Goal: Task Accomplishment & Management: Complete application form

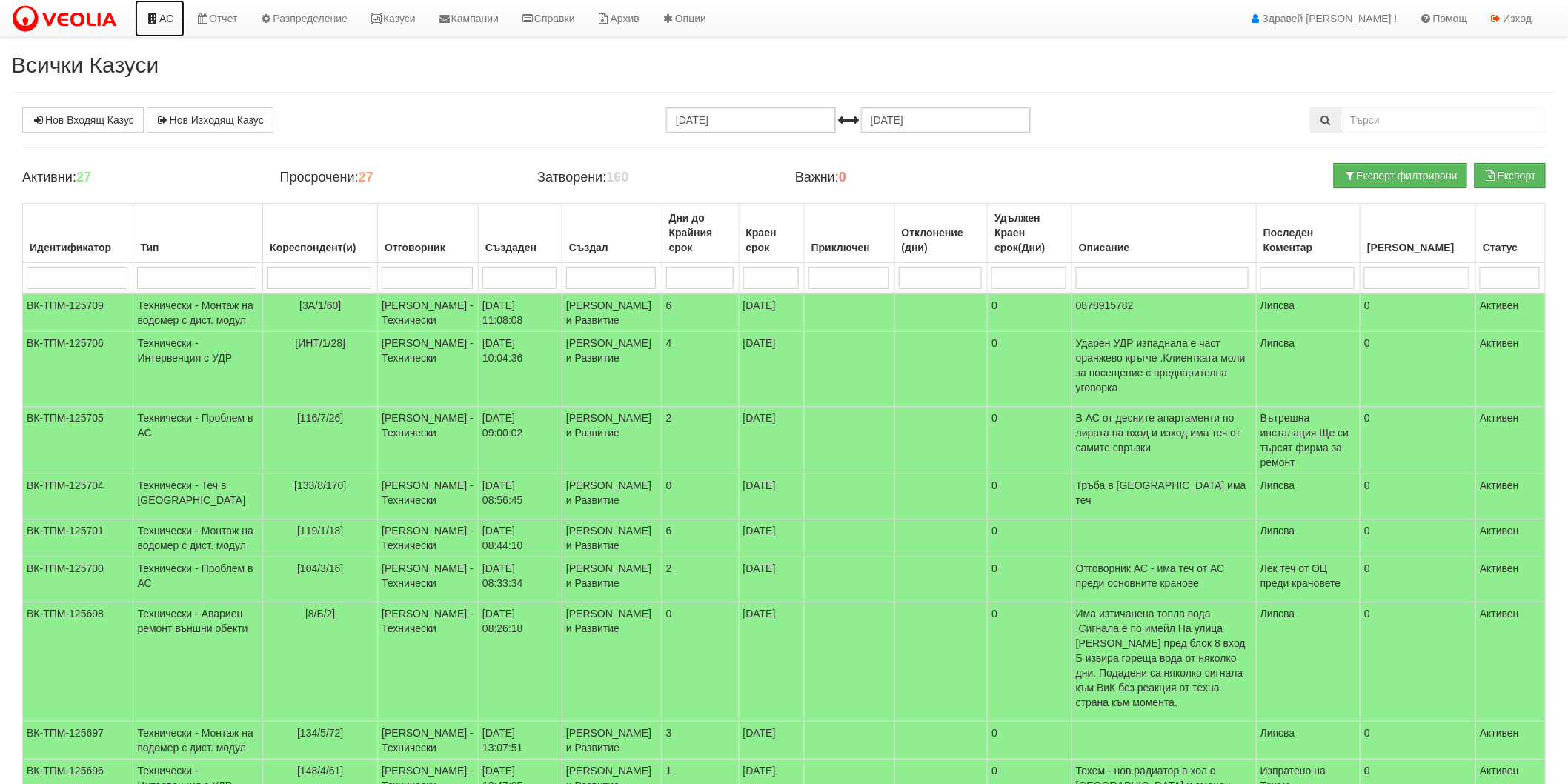
click at [149, 24] on icon at bounding box center [153, 19] width 14 height 11
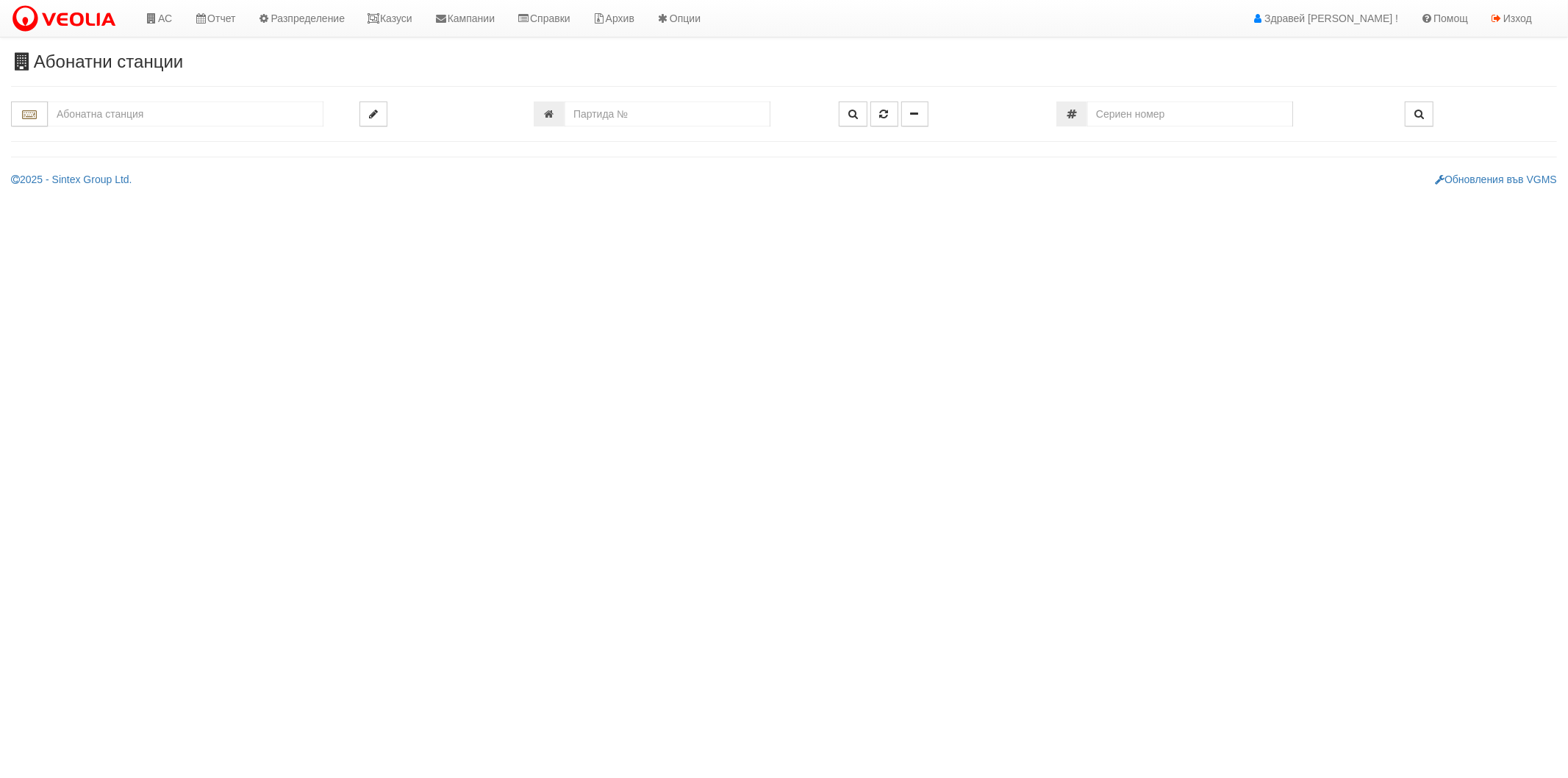
click at [167, 115] on input "text" at bounding box center [186, 114] width 276 height 25
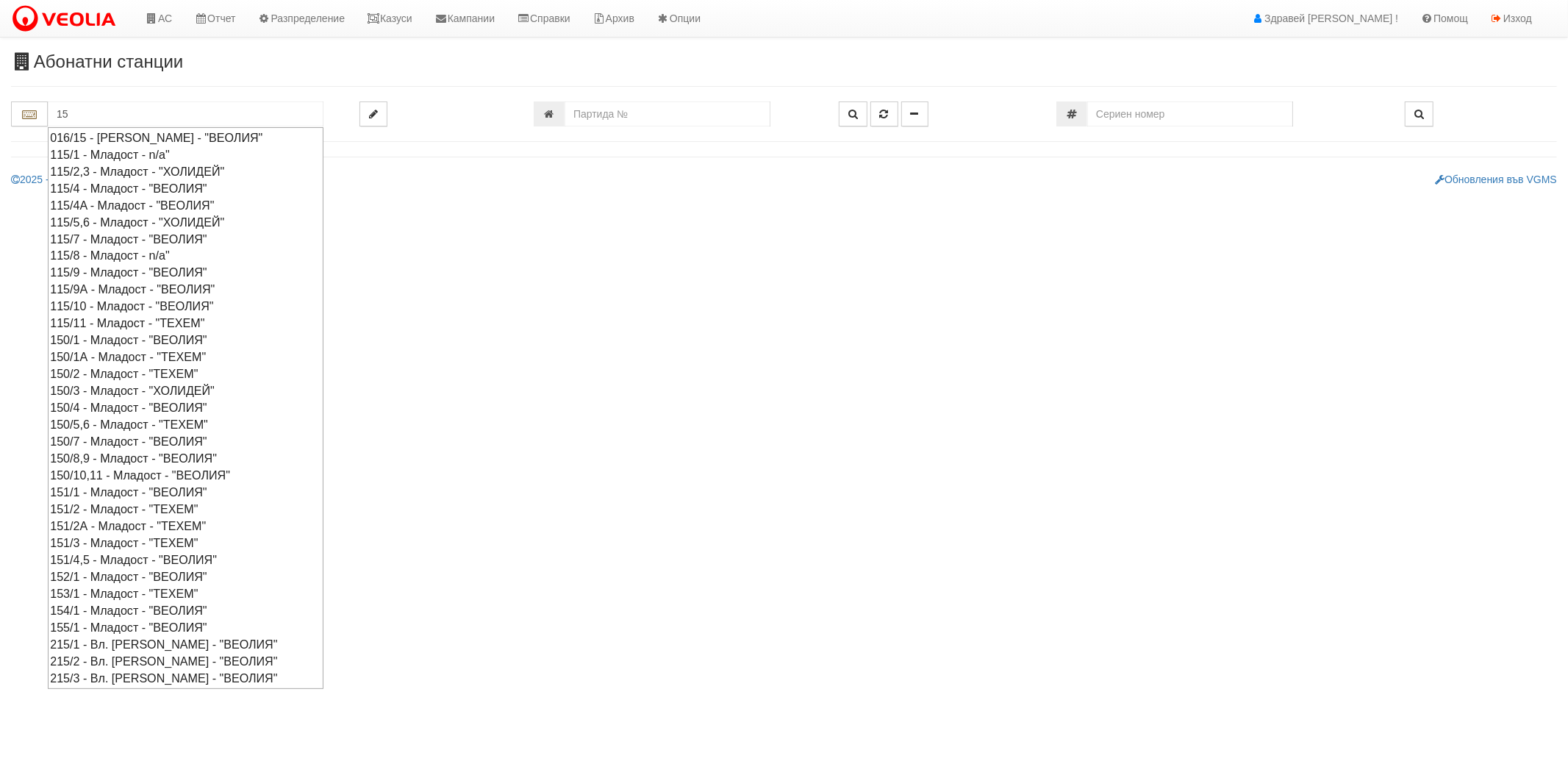
type input "1"
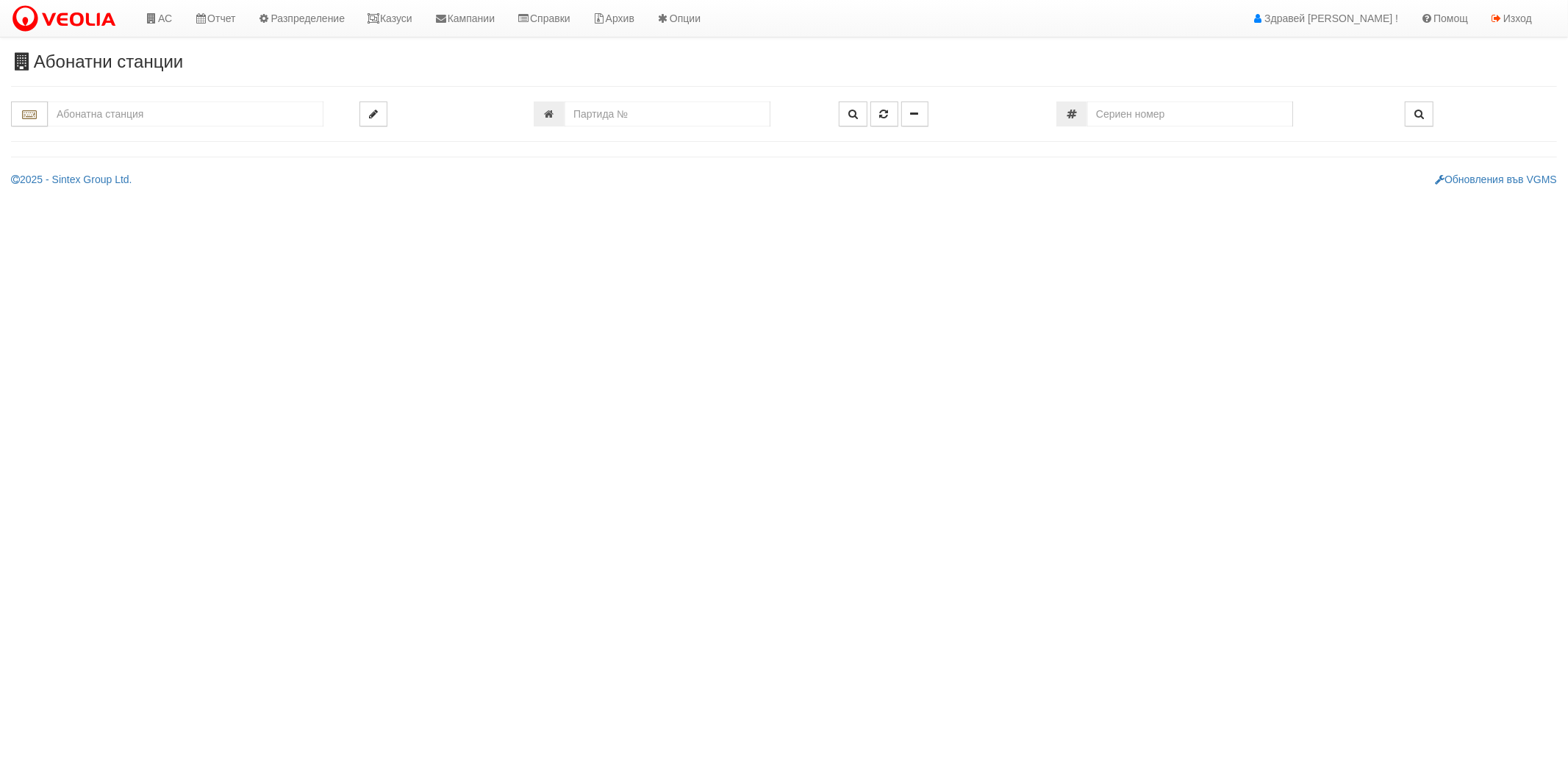
click at [257, 117] on input "text" at bounding box center [186, 114] width 276 height 25
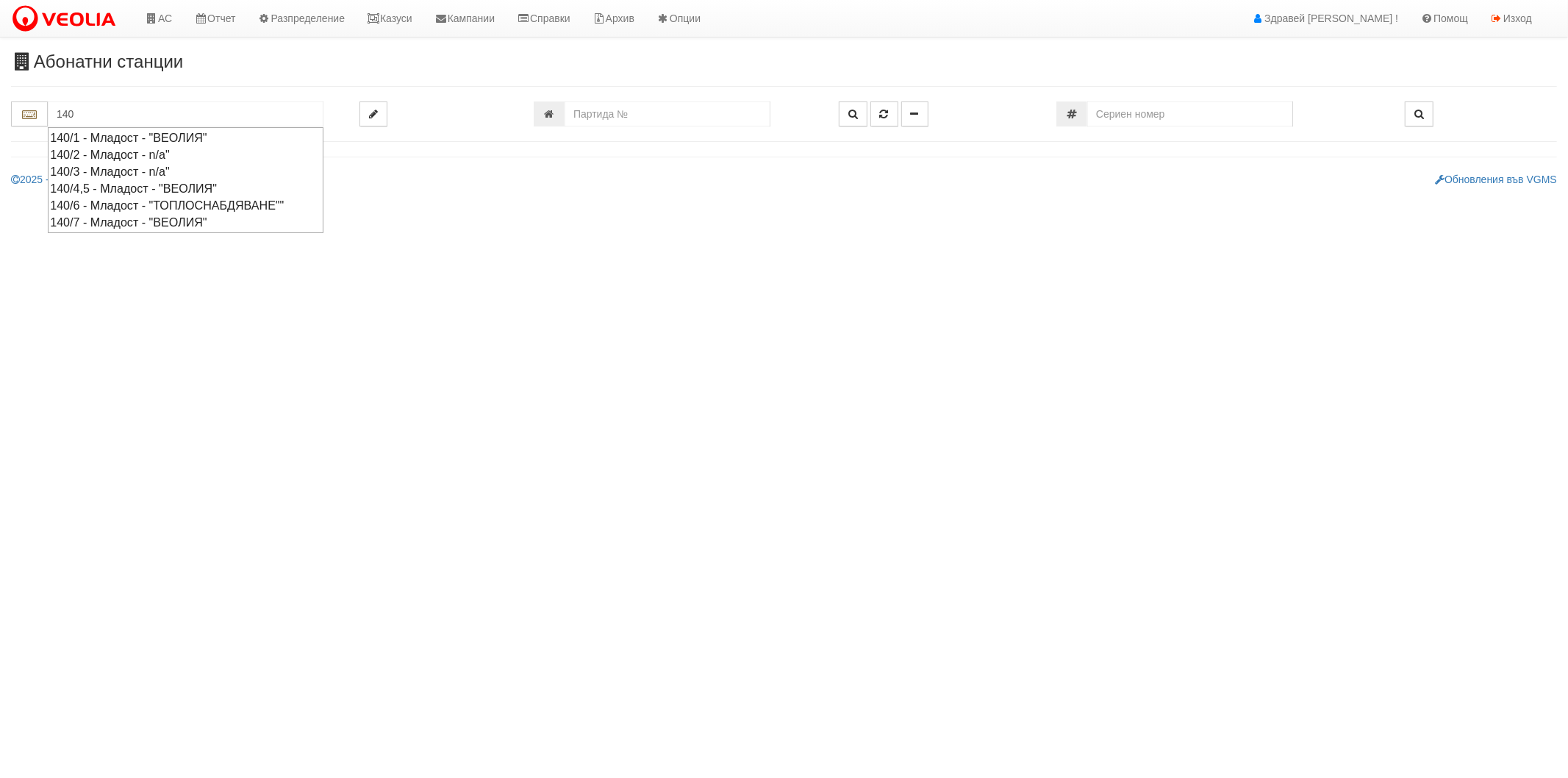
click at [140, 188] on div "140/4,5 - Младост - "ВЕОЛИЯ"" at bounding box center [185, 188] width 271 height 17
type input "140/4,5 - Младост - "ВЕОЛИЯ""
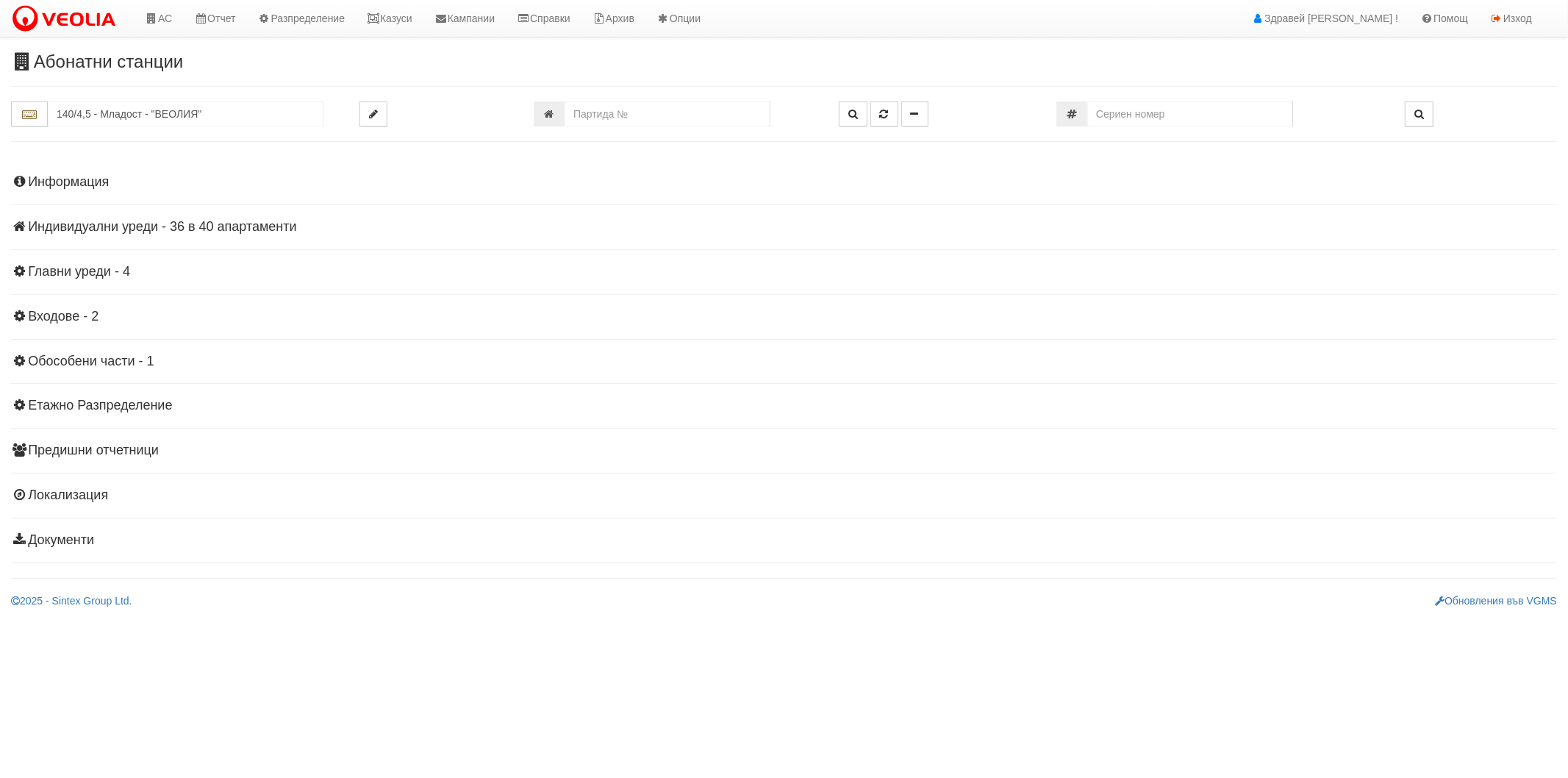
click at [73, 230] on h4 "Индивидуални уреди - 36 в 40 апартаменти" at bounding box center [784, 227] width 1546 height 15
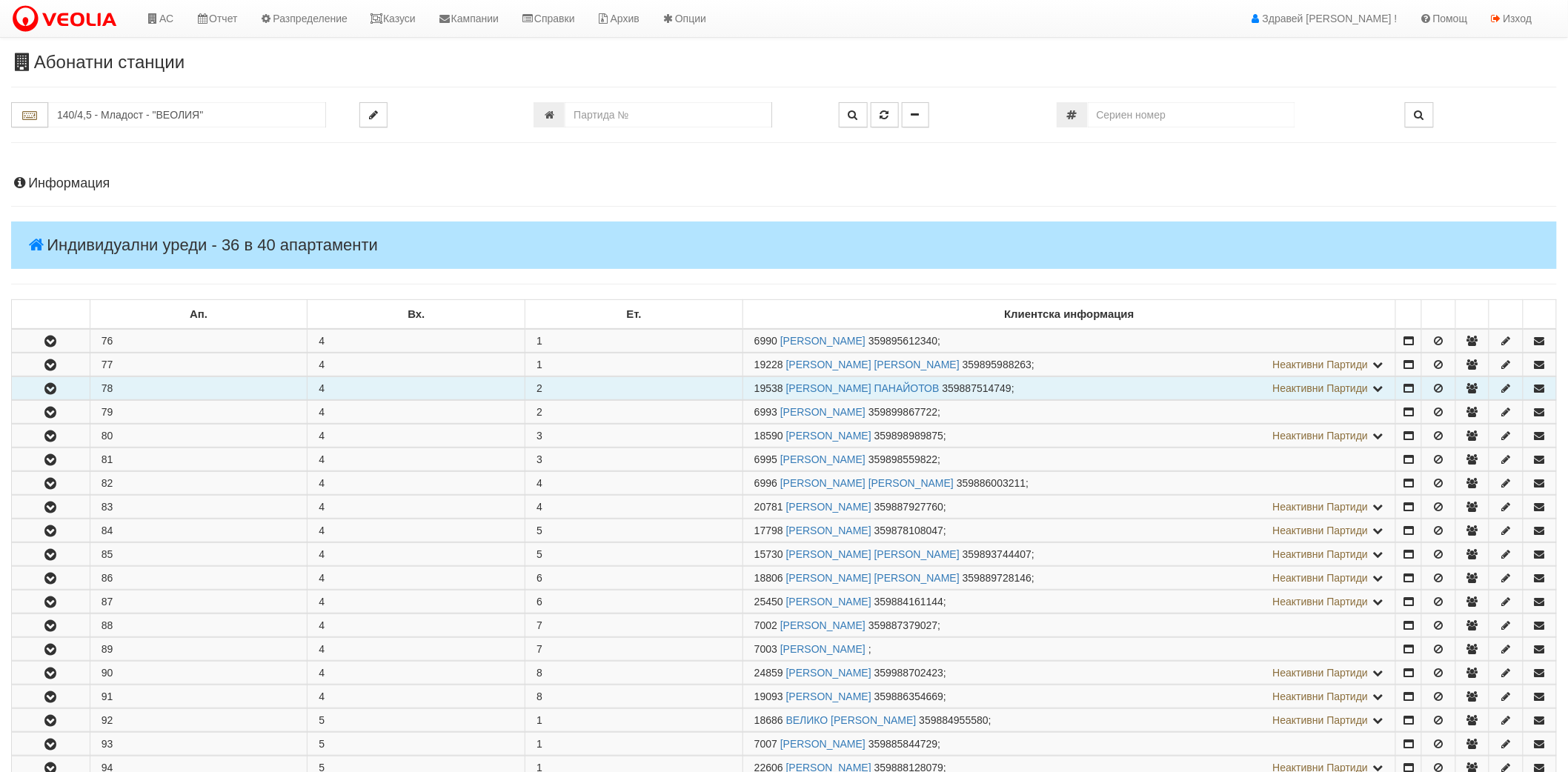
scroll to position [246, 0]
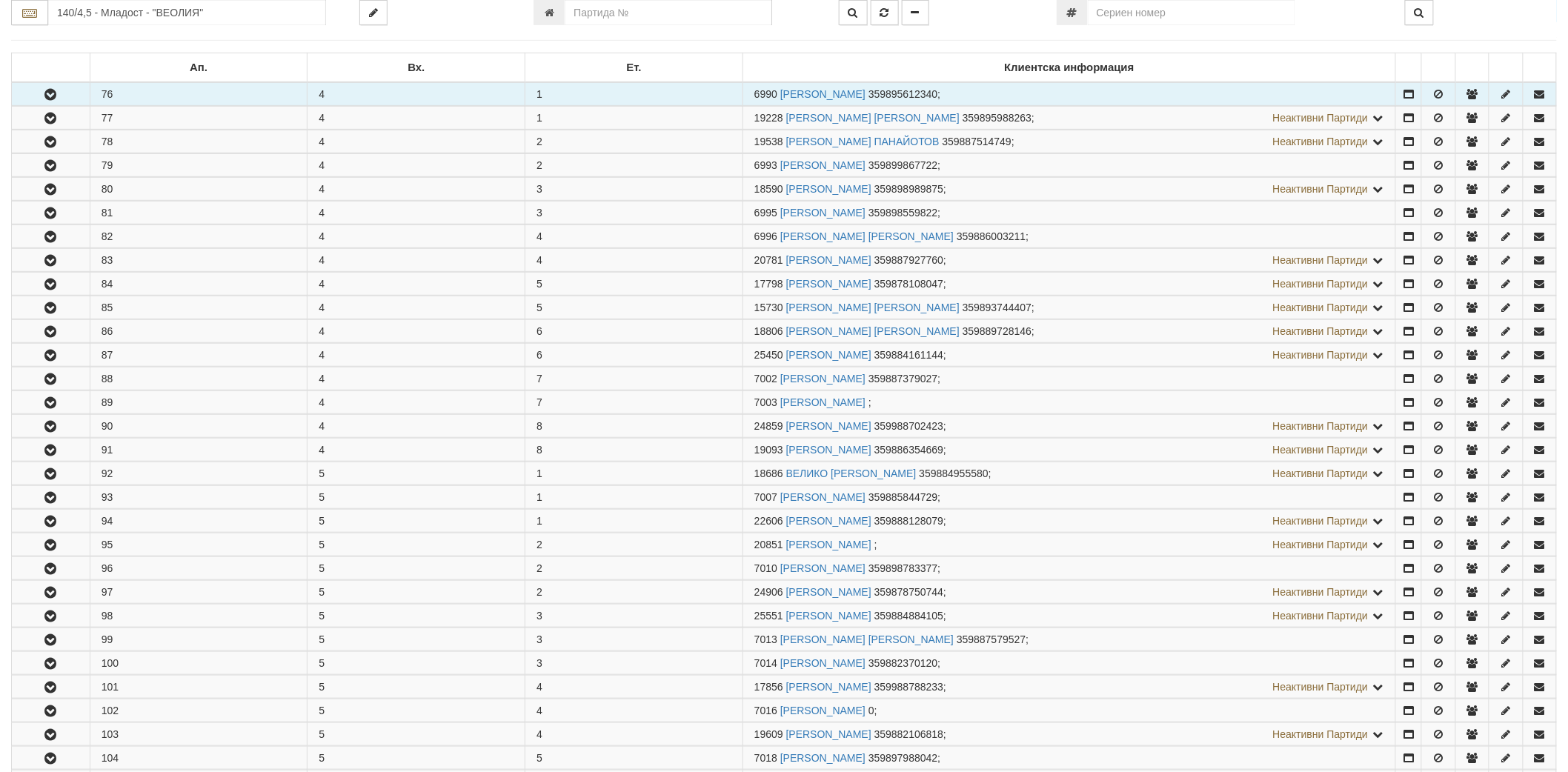
click at [46, 101] on button "button" at bounding box center [50, 94] width 78 height 23
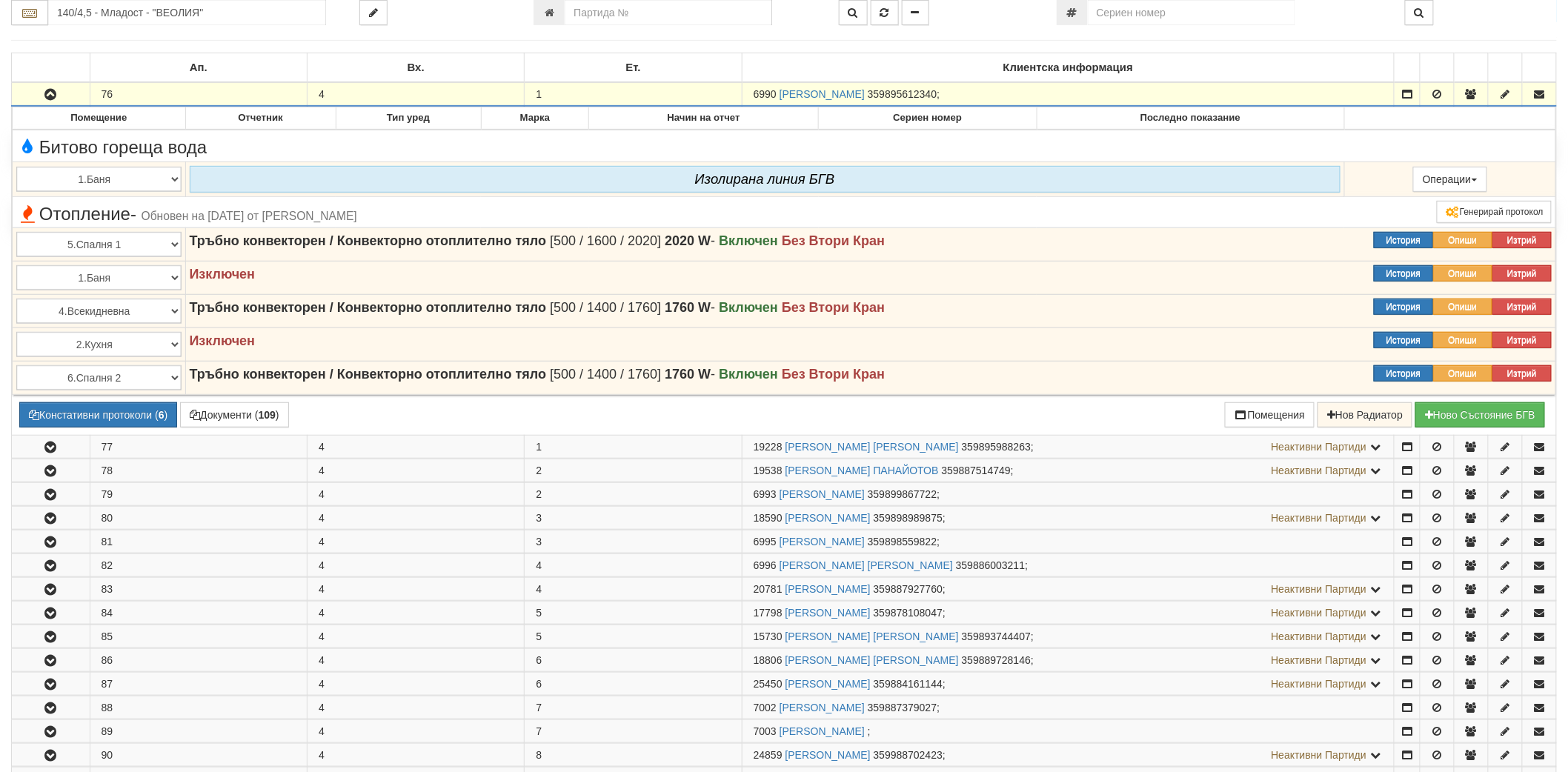
drag, startPoint x: 753, startPoint y: 91, endPoint x: 778, endPoint y: 92, distance: 25.0
click at [777, 92] on span "6990" at bounding box center [764, 94] width 23 height 12
click at [768, 92] on span "6990" at bounding box center [764, 94] width 23 height 12
drag, startPoint x: 751, startPoint y: 91, endPoint x: 774, endPoint y: 93, distance: 23.1
click at [774, 93] on td "6990 ИВАН ДИМИТРОВ НИКОЛОВ 359895612340 ;" at bounding box center [1067, 94] width 652 height 24
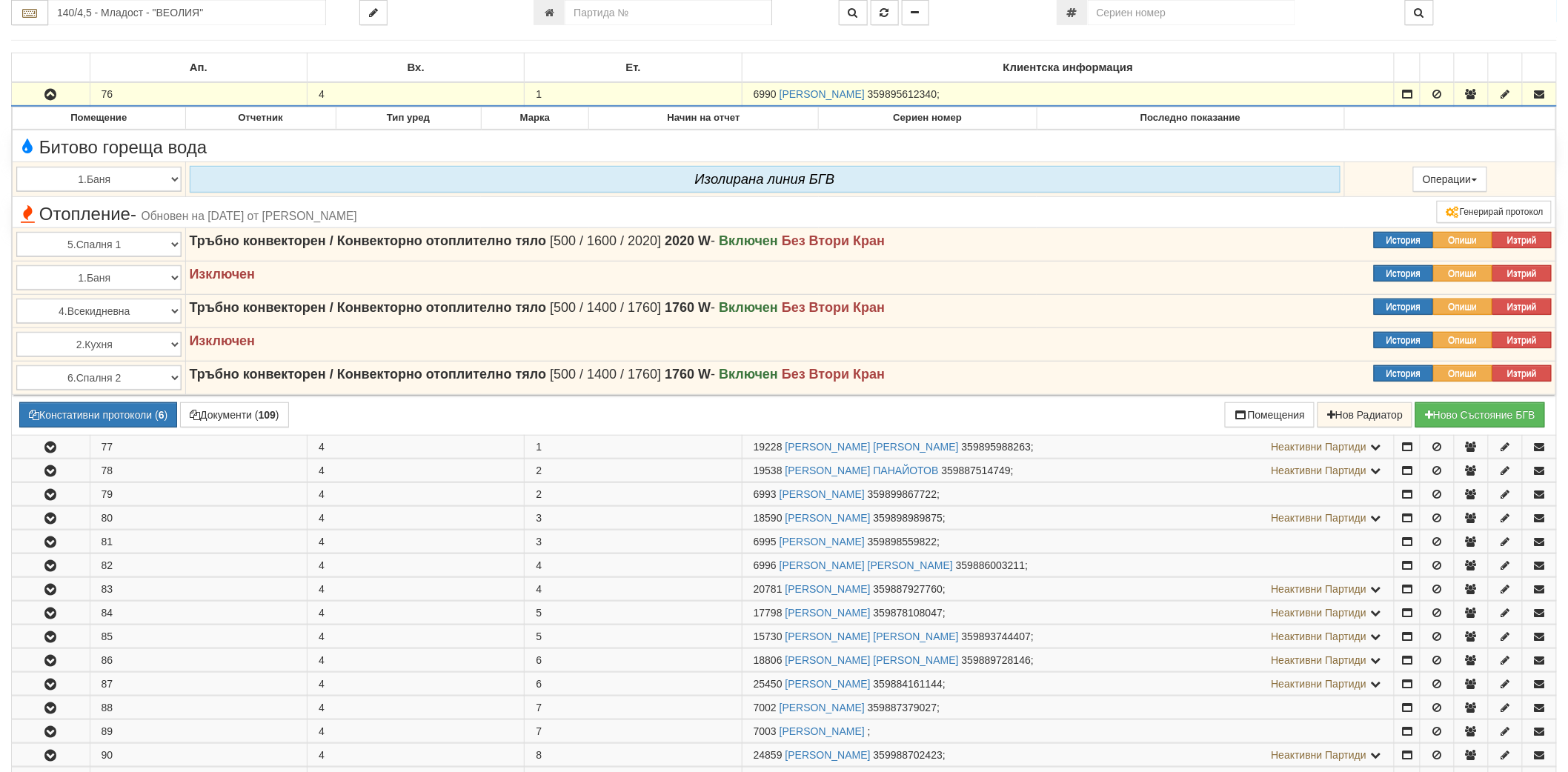
copy span "6990"
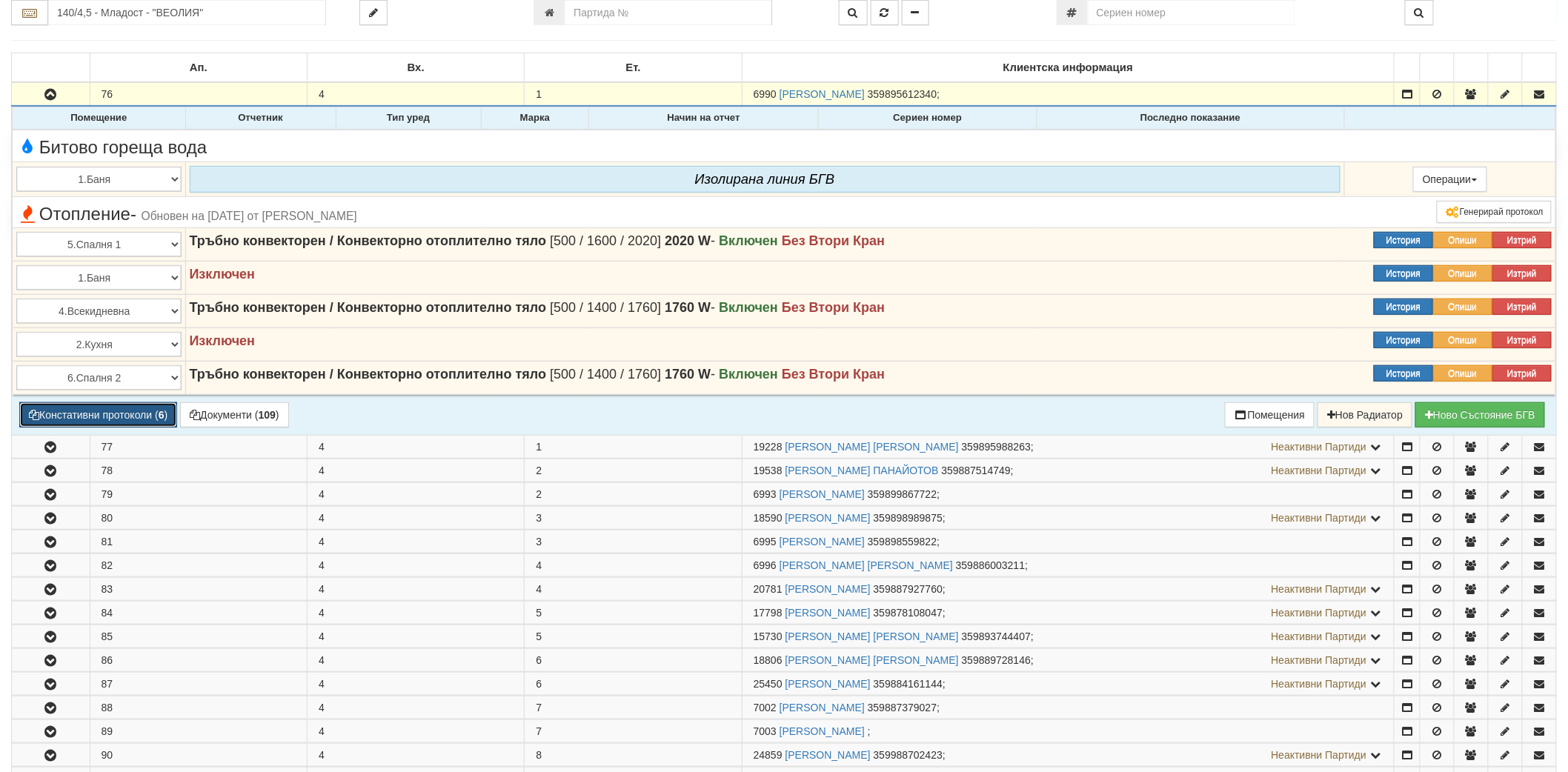
click at [160, 406] on button "Констативни протоколи ( 6 )" at bounding box center [99, 415] width 158 height 26
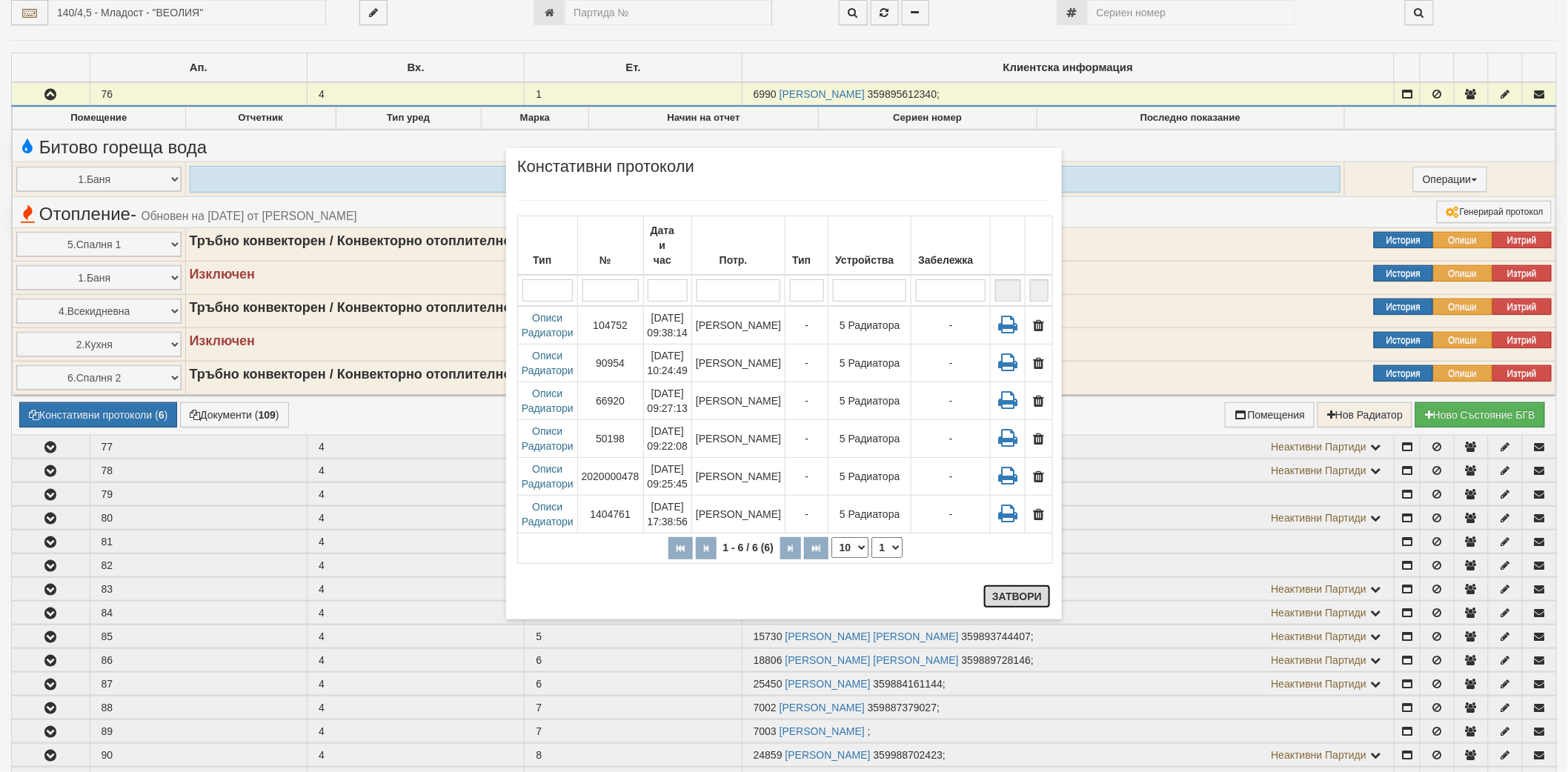
click at [1021, 591] on button "Затвори" at bounding box center [1017, 597] width 67 height 24
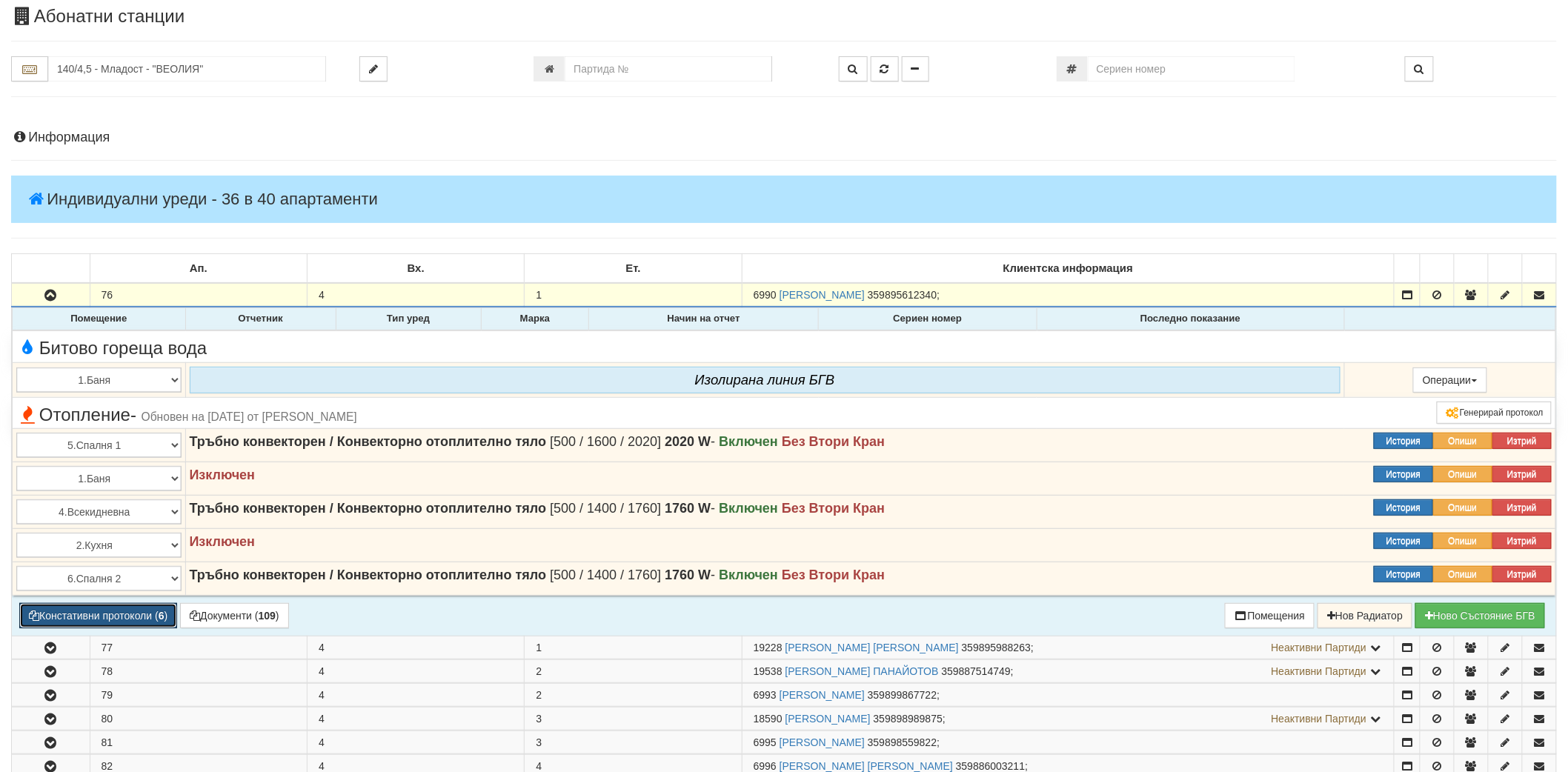
scroll to position [82, 0]
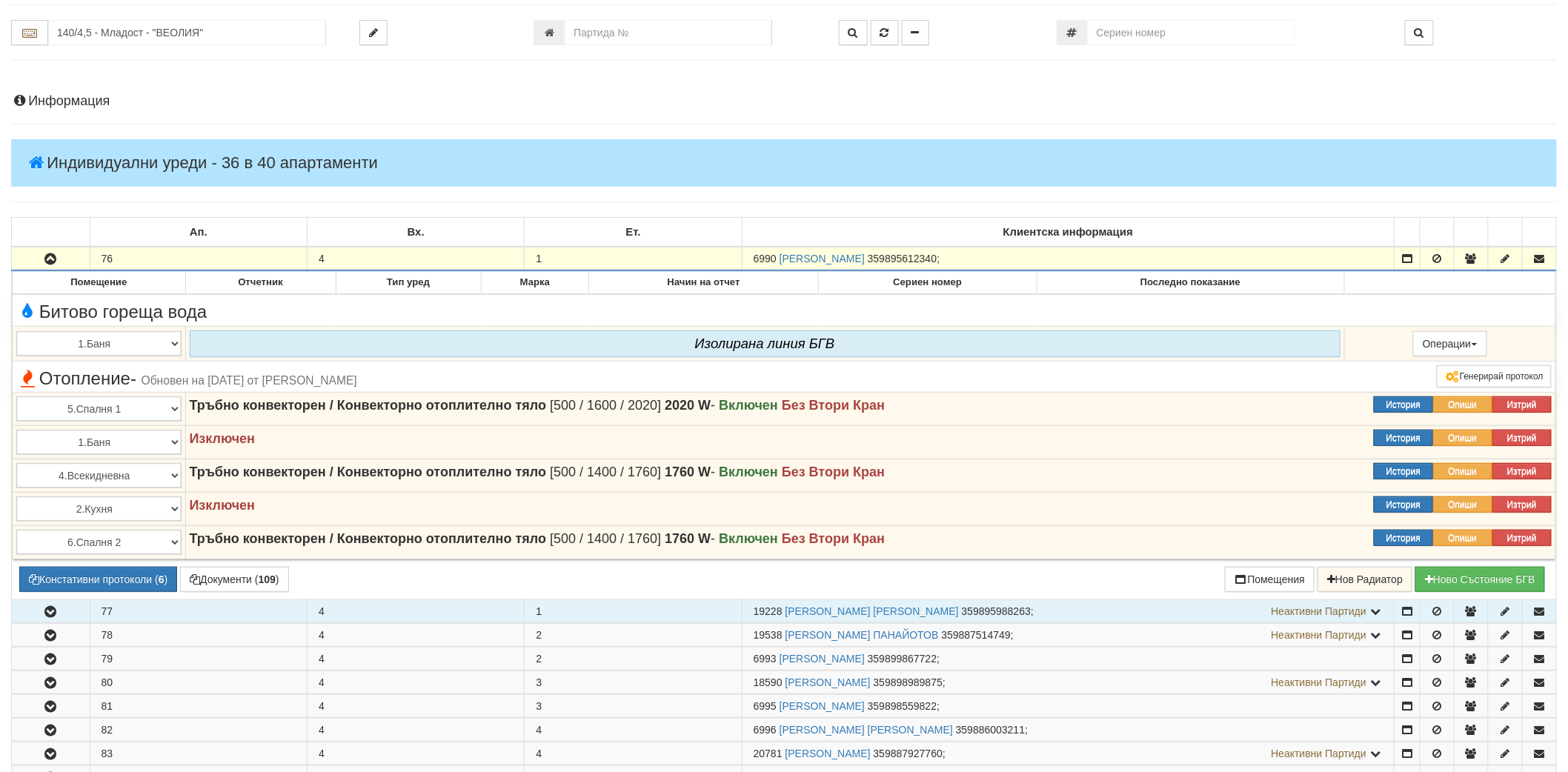
click at [36, 608] on button "button" at bounding box center [50, 611] width 78 height 23
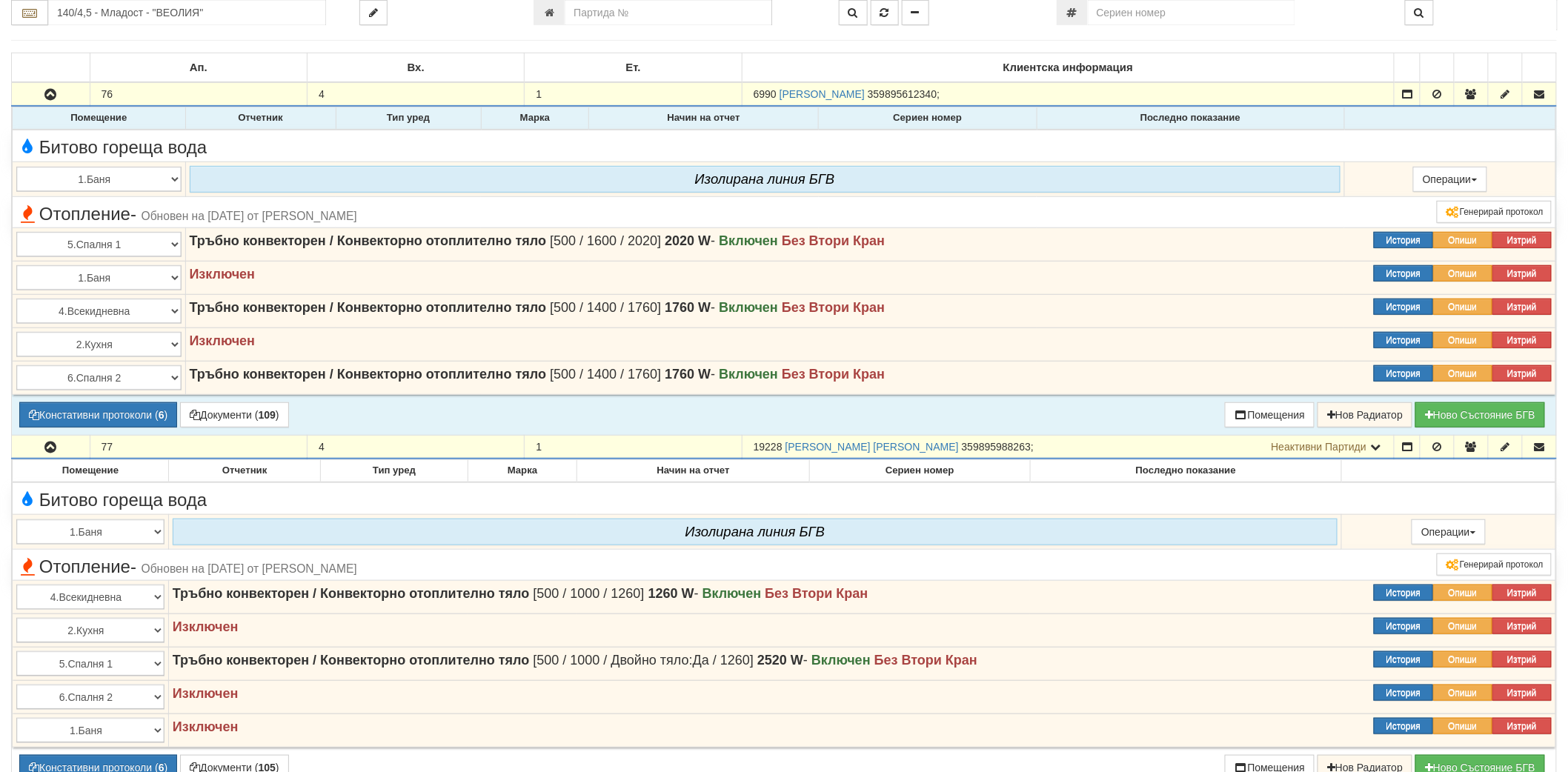
scroll to position [658, 0]
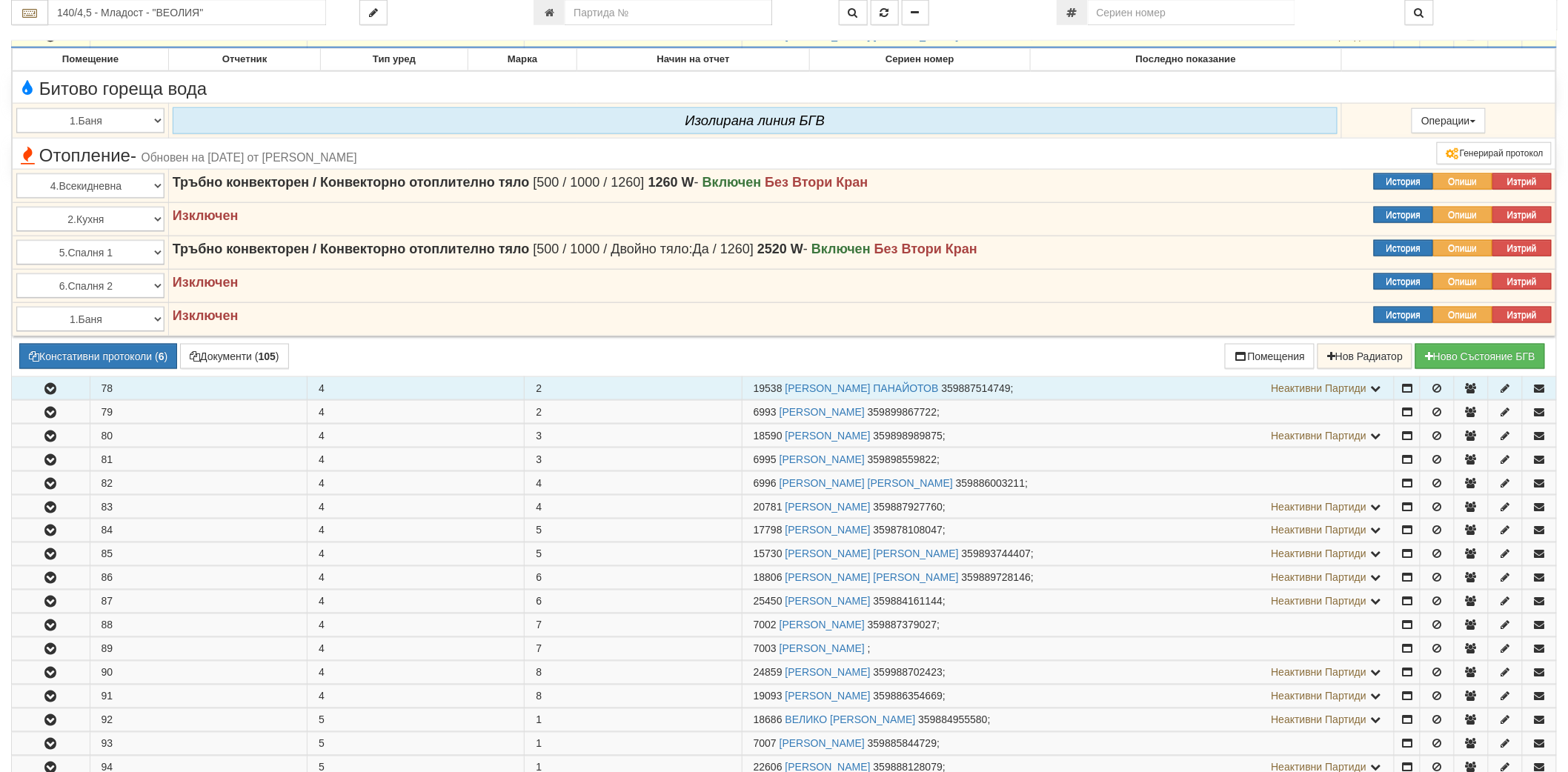
click at [47, 389] on icon "button" at bounding box center [50, 388] width 18 height 11
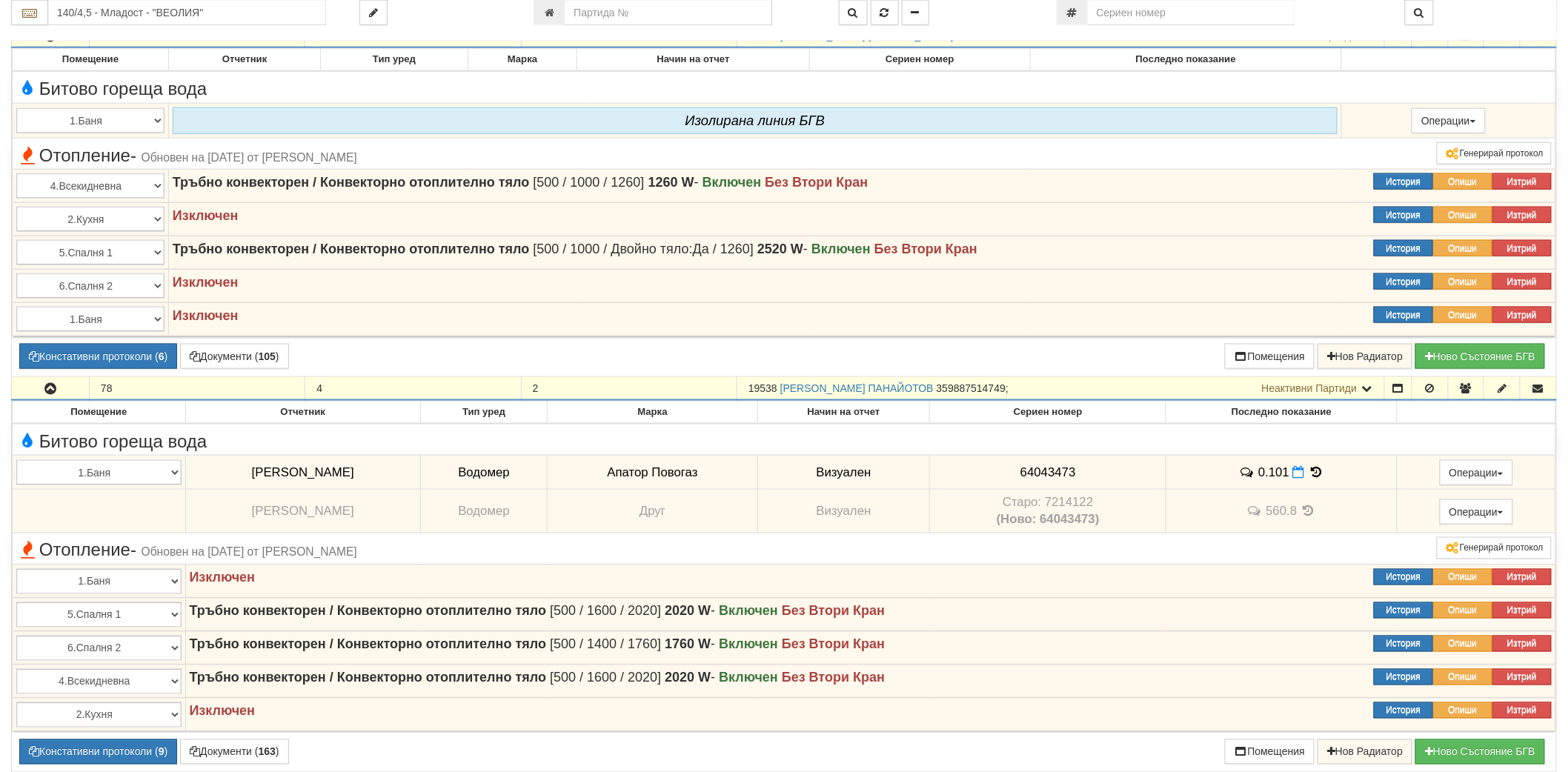
click at [48, 389] on icon "button" at bounding box center [50, 388] width 18 height 11
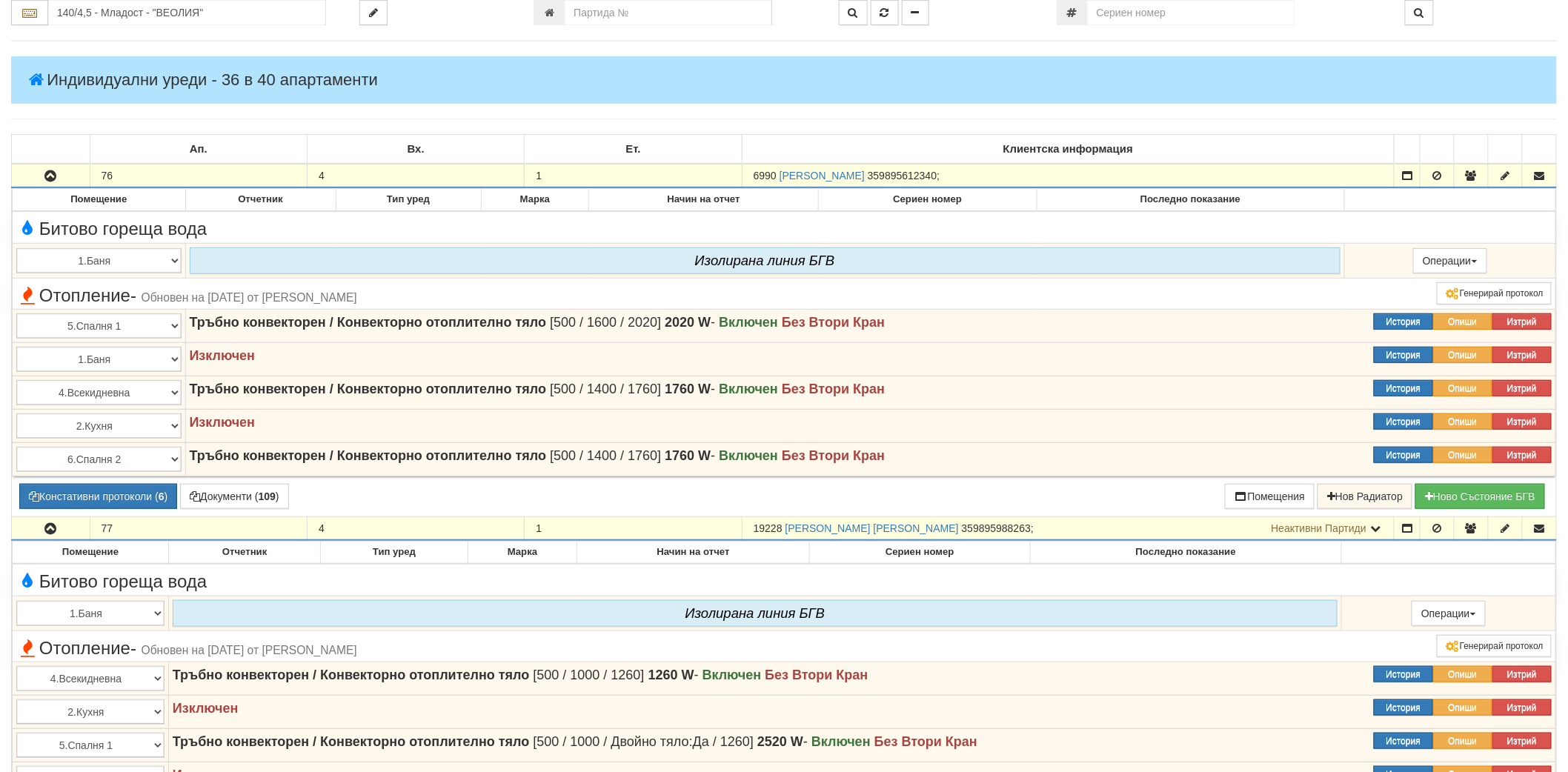
scroll to position [165, 0]
click at [53, 530] on icon "button" at bounding box center [50, 529] width 18 height 11
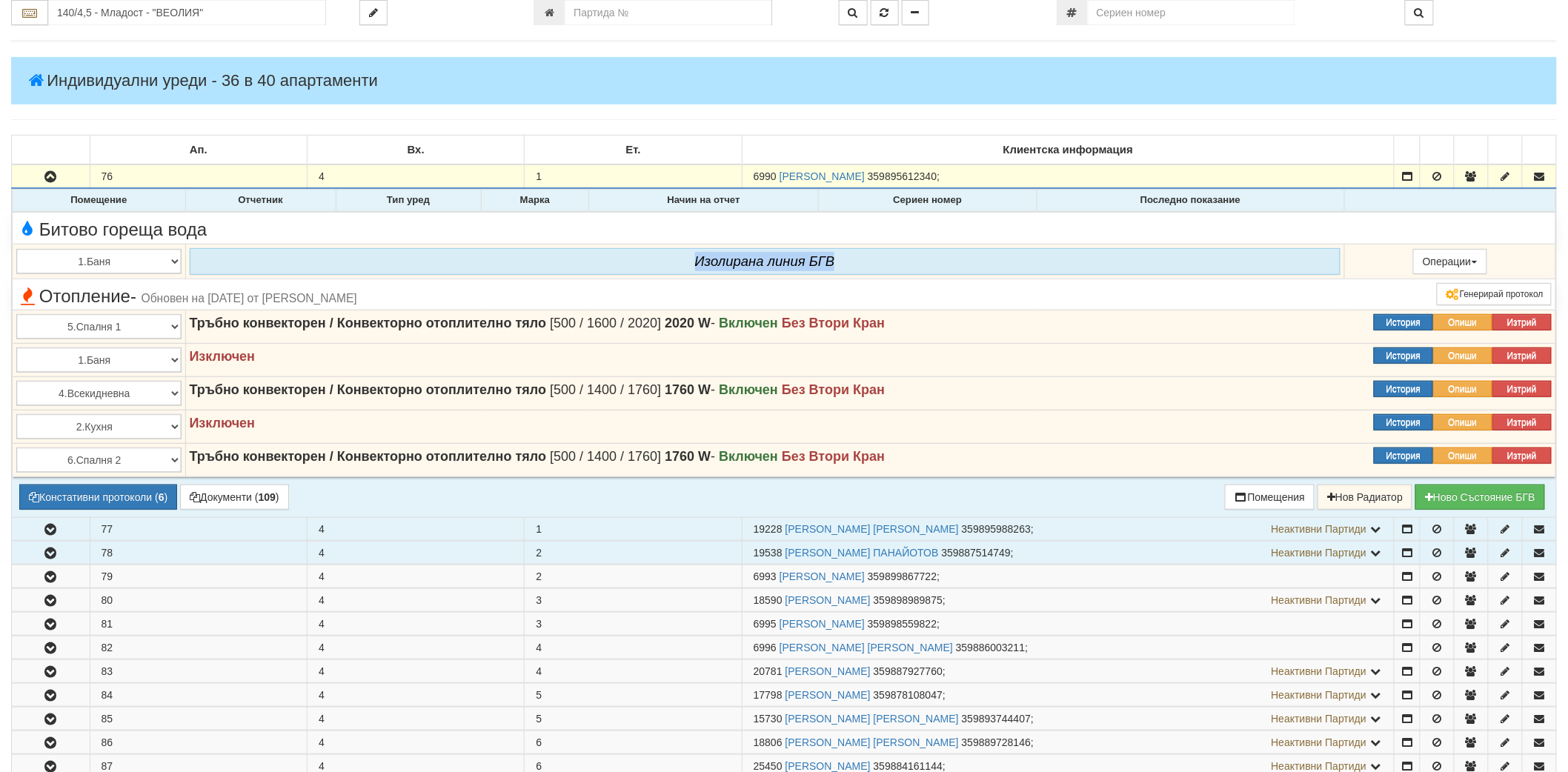
drag, startPoint x: 695, startPoint y: 252, endPoint x: 946, endPoint y: 257, distance: 251.0
click at [946, 257] on div "Изолирана линия БГВ" at bounding box center [764, 261] width 1151 height 27
click at [864, 261] on div "Изолирана линия БГВ" at bounding box center [764, 261] width 1151 height 27
click at [835, 261] on div "Изолирана линия БГВ" at bounding box center [764, 261] width 1151 height 27
drag, startPoint x: 835, startPoint y: 260, endPoint x: 679, endPoint y: 256, distance: 156.1
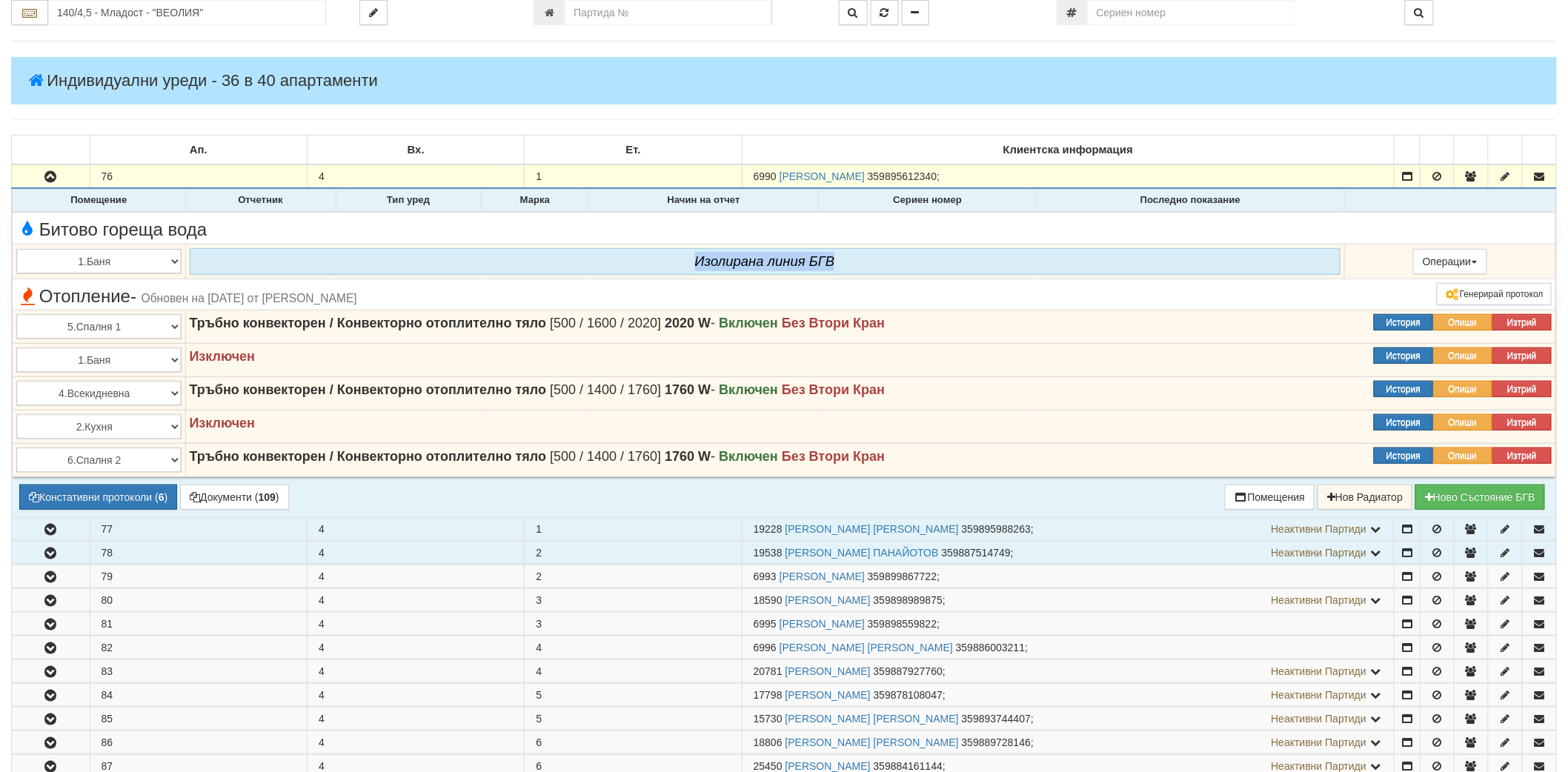
click at [679, 256] on div "Изолирана линия БГВ" at bounding box center [764, 261] width 1151 height 27
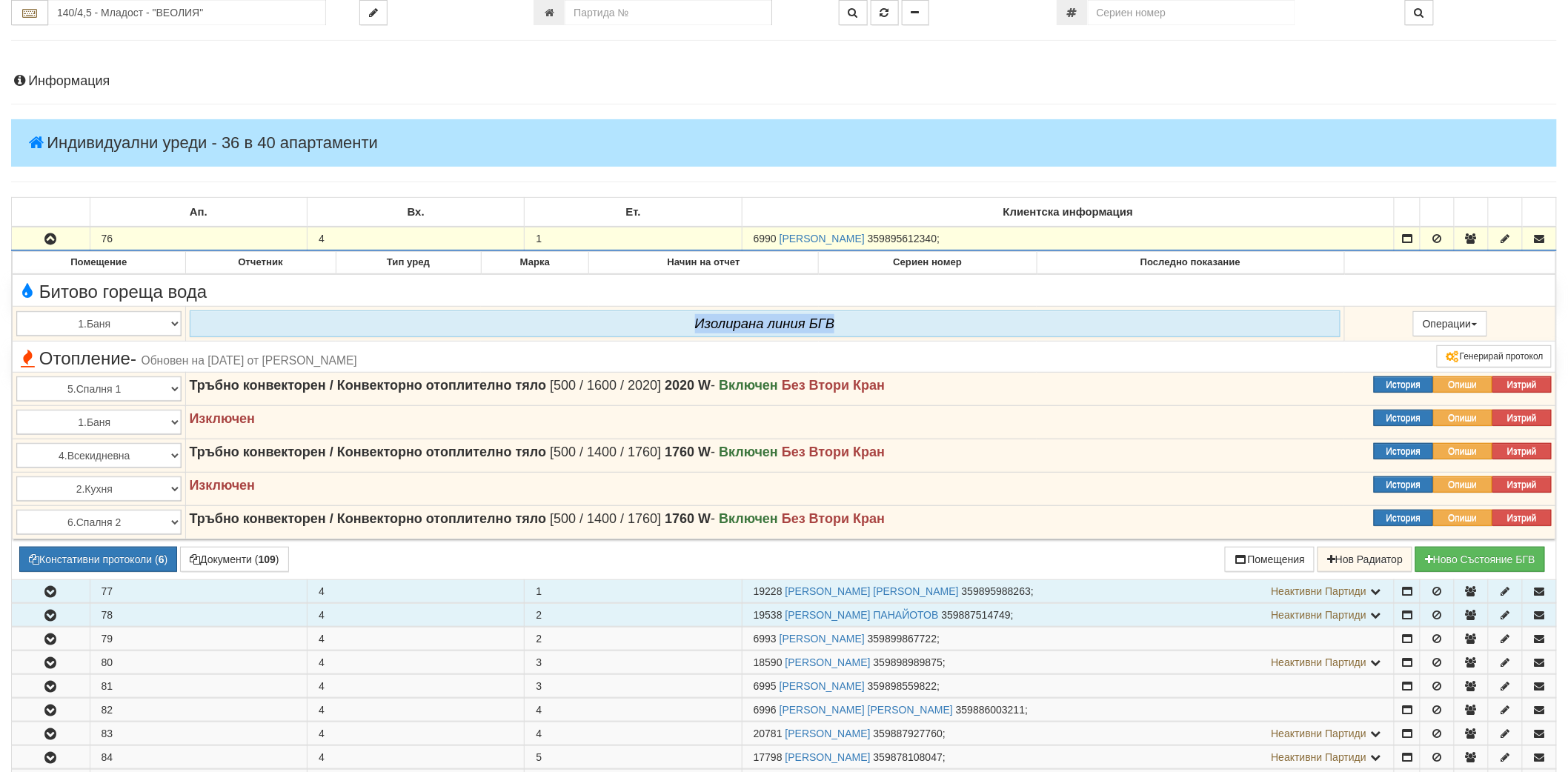
scroll to position [0, 0]
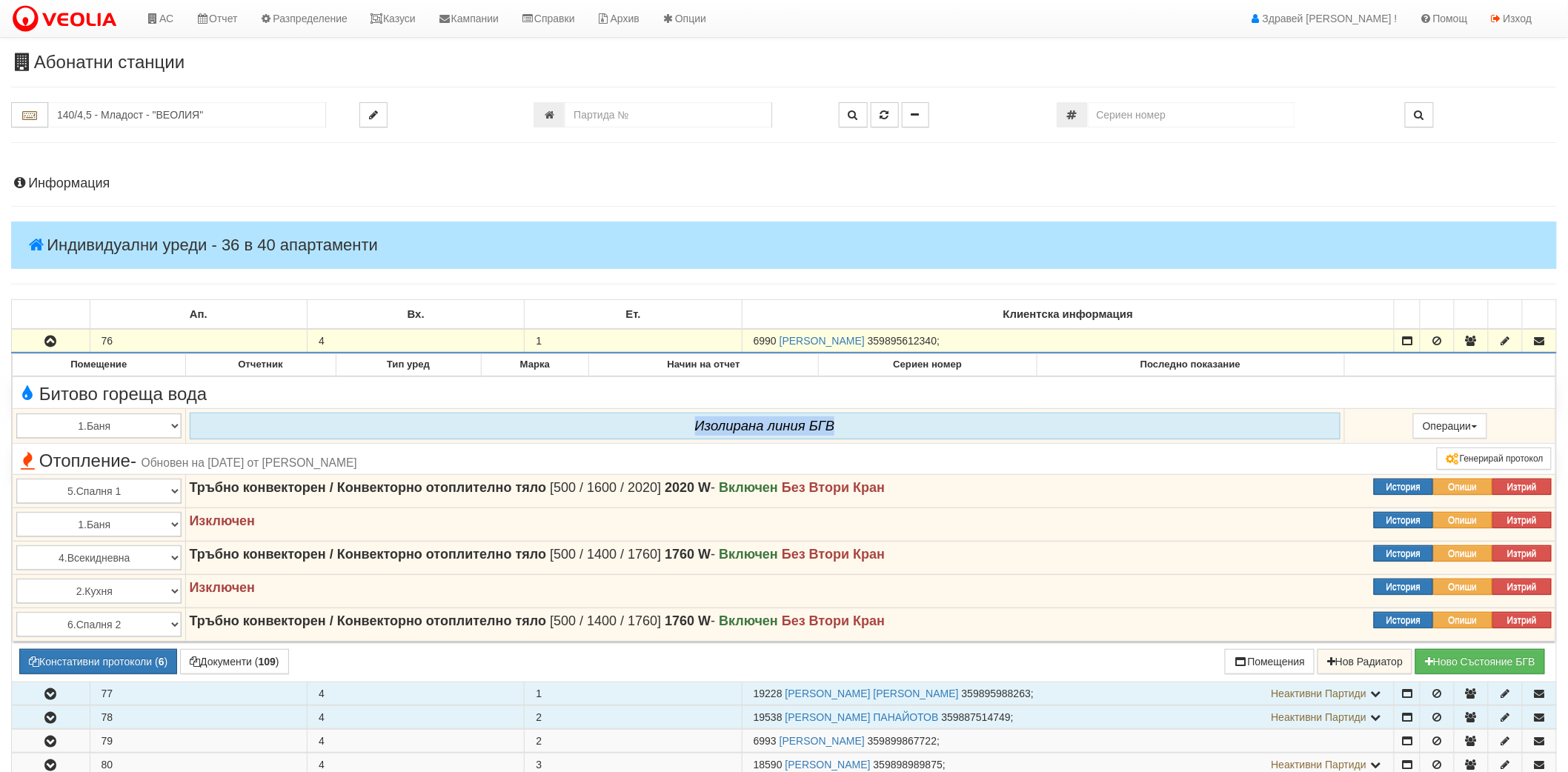
drag, startPoint x: 753, startPoint y: 345, endPoint x: 777, endPoint y: 338, distance: 25.0
click at [777, 338] on span "6990" at bounding box center [764, 341] width 23 height 12
copy span "6990"
click at [387, 12] on link "Казуси" at bounding box center [392, 19] width 68 height 37
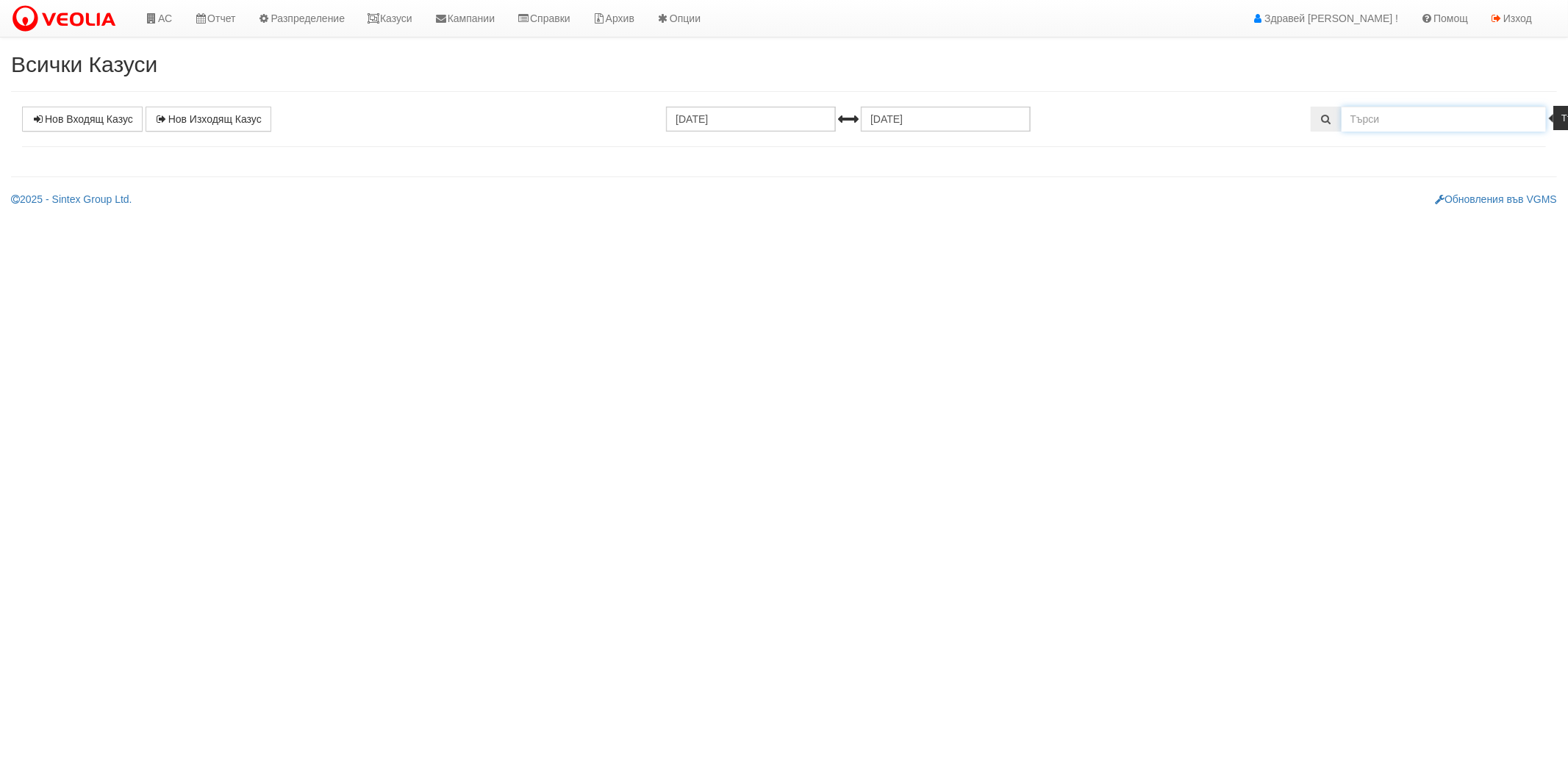
click at [1394, 120] on input "text" at bounding box center [1445, 119] width 205 height 25
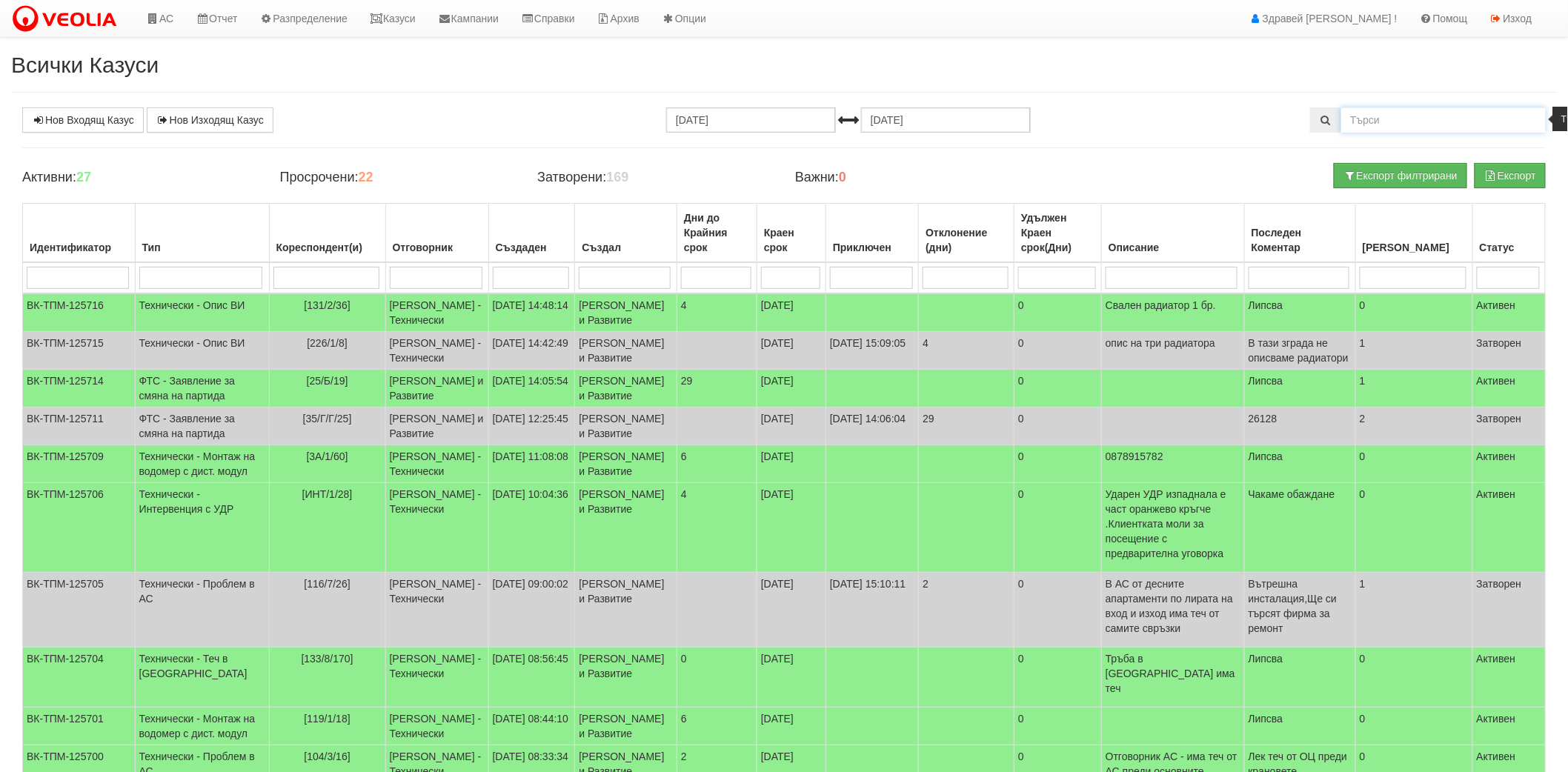
paste input "6990"
type input "6990"
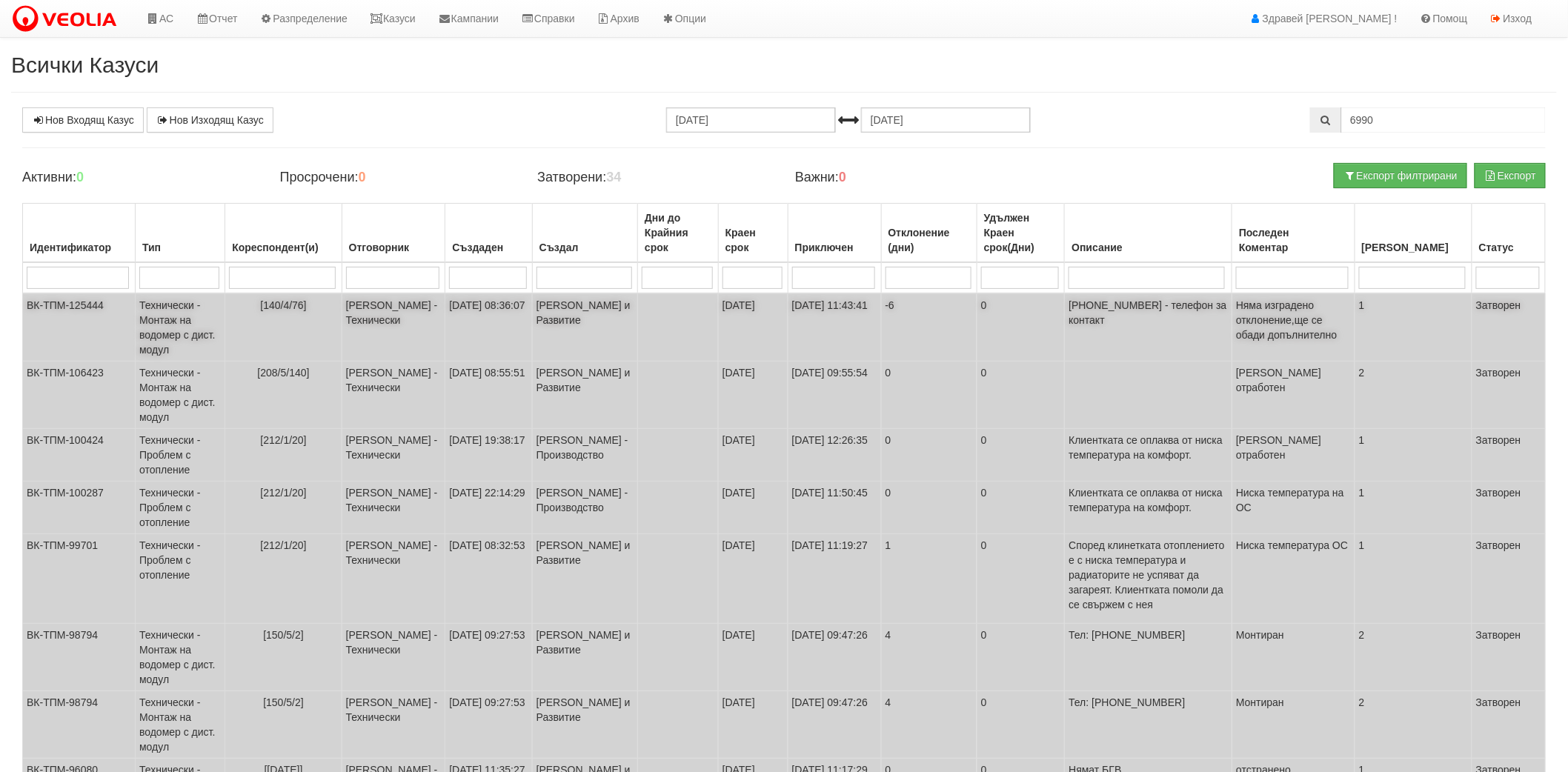
click at [1152, 327] on td "[PHONE_NUMBER] - телефон за контакт" at bounding box center [1149, 327] width 168 height 68
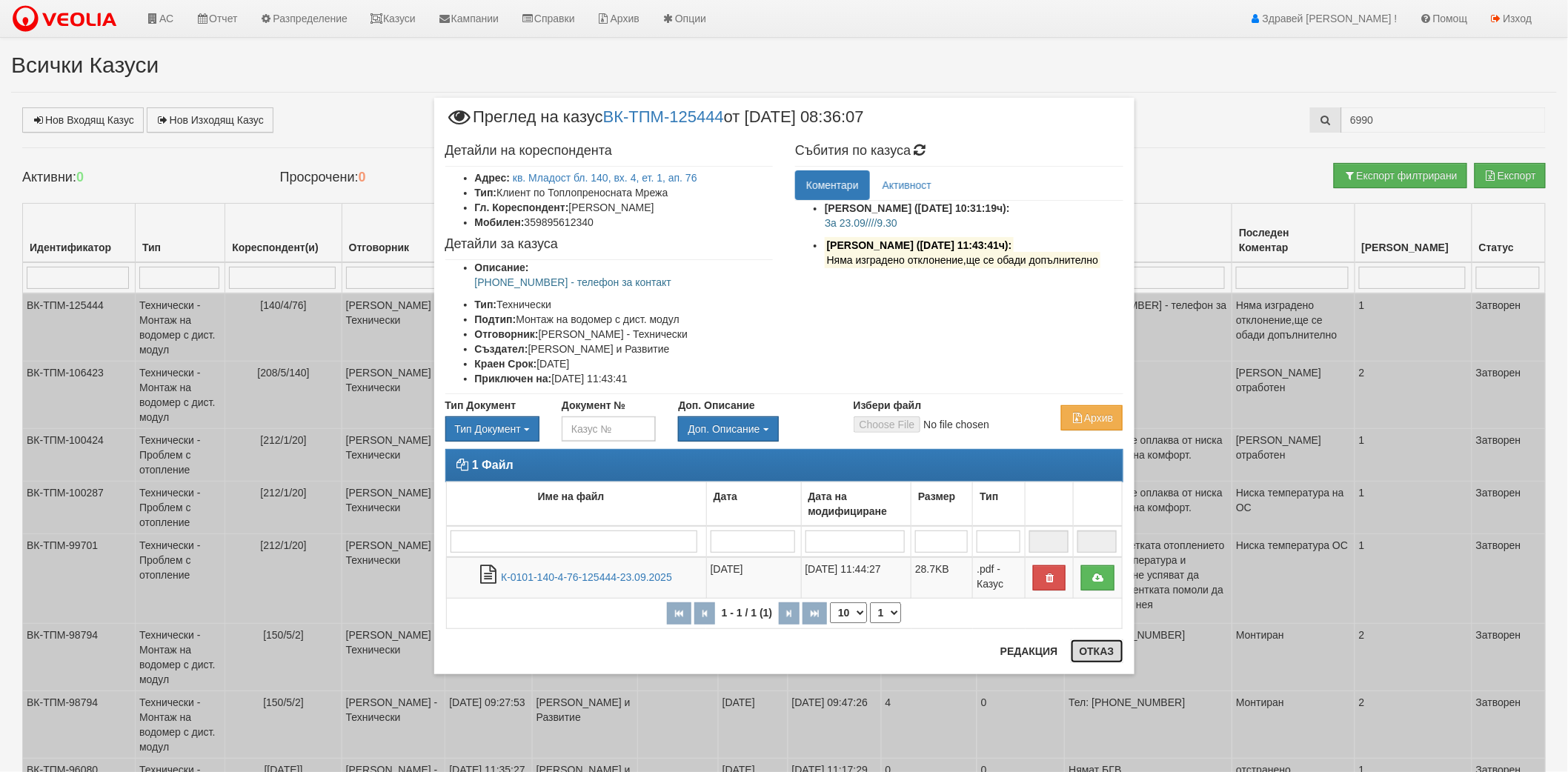
click at [1111, 653] on button "Отказ" at bounding box center [1097, 652] width 52 height 24
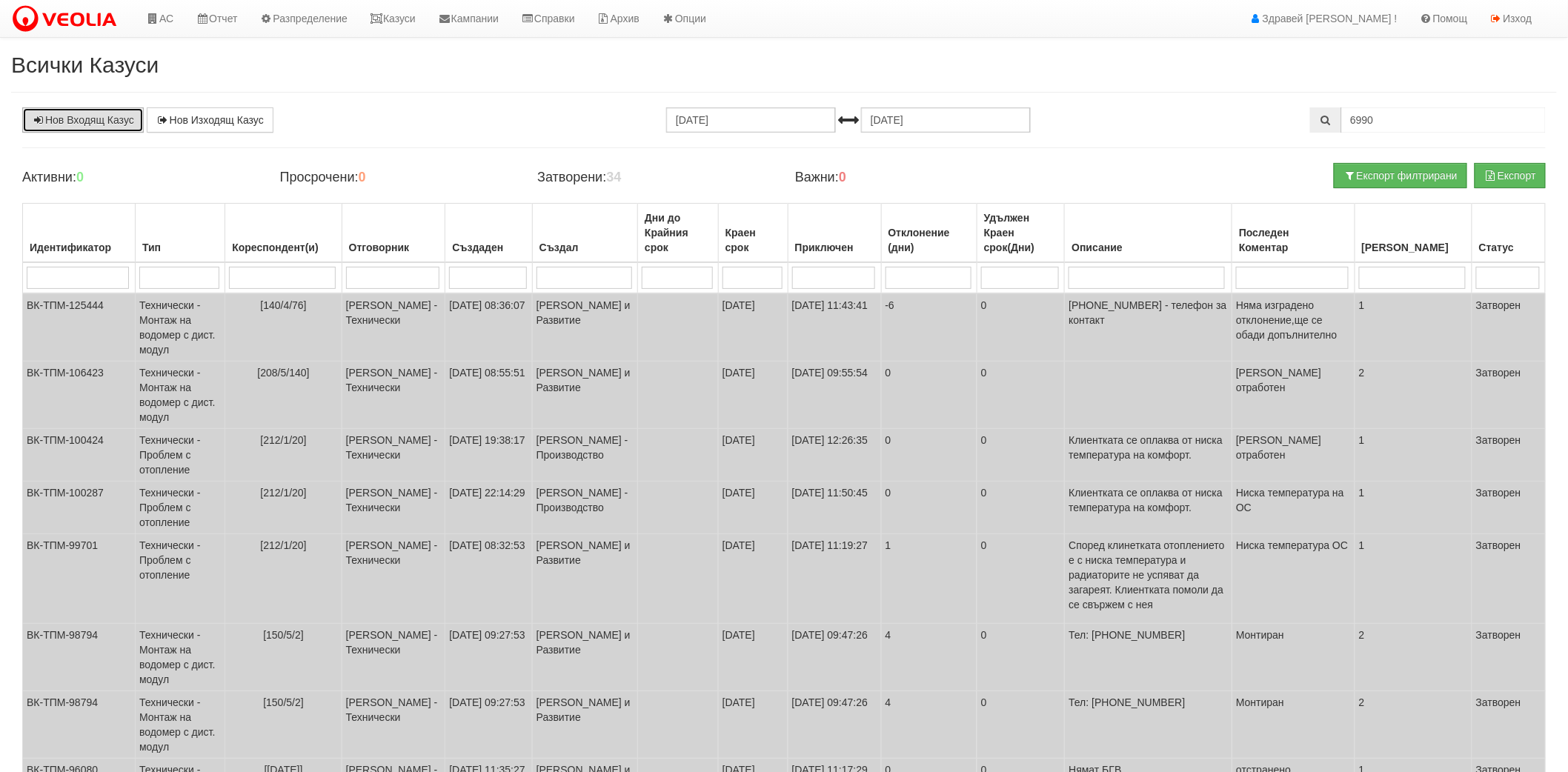
click at [76, 131] on link "Нов Входящ Казус" at bounding box center [83, 120] width 121 height 26
click at [151, 32] on link "АС" at bounding box center [160, 19] width 49 height 37
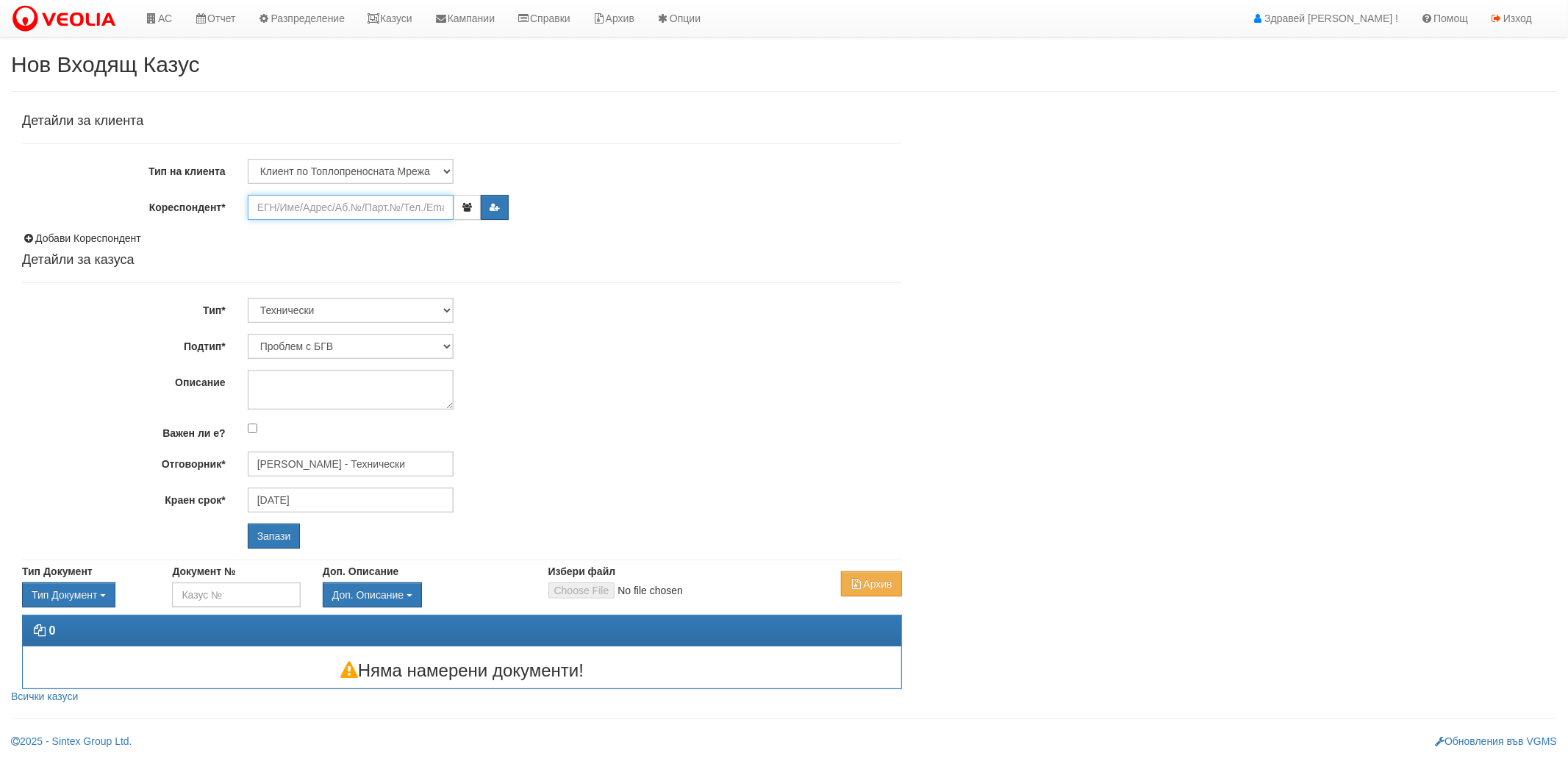
click at [341, 211] on input "Кореспондент*" at bounding box center [350, 207] width 205 height 25
paste input "6990"
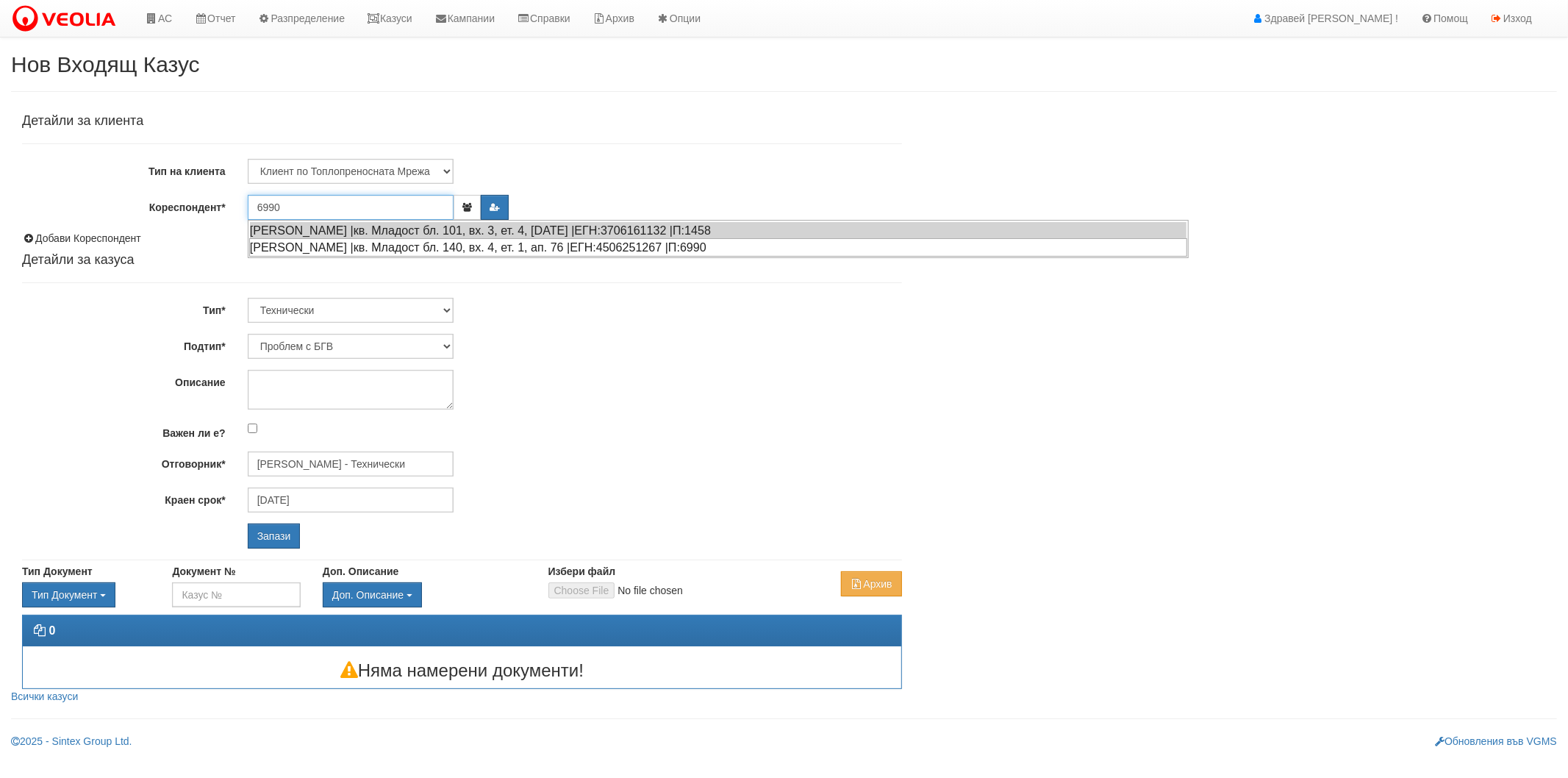
click at [341, 245] on div "ИВАН ДИМИТРОВ НИКОЛОВ |кв. Младост бл. 140, вх. 4, ет. 1, ап. 76 |ЕГН:450625126…" at bounding box center [718, 248] width 938 height 19
type input "ИВАН ДИМИТРОВ НИКОЛОВ"
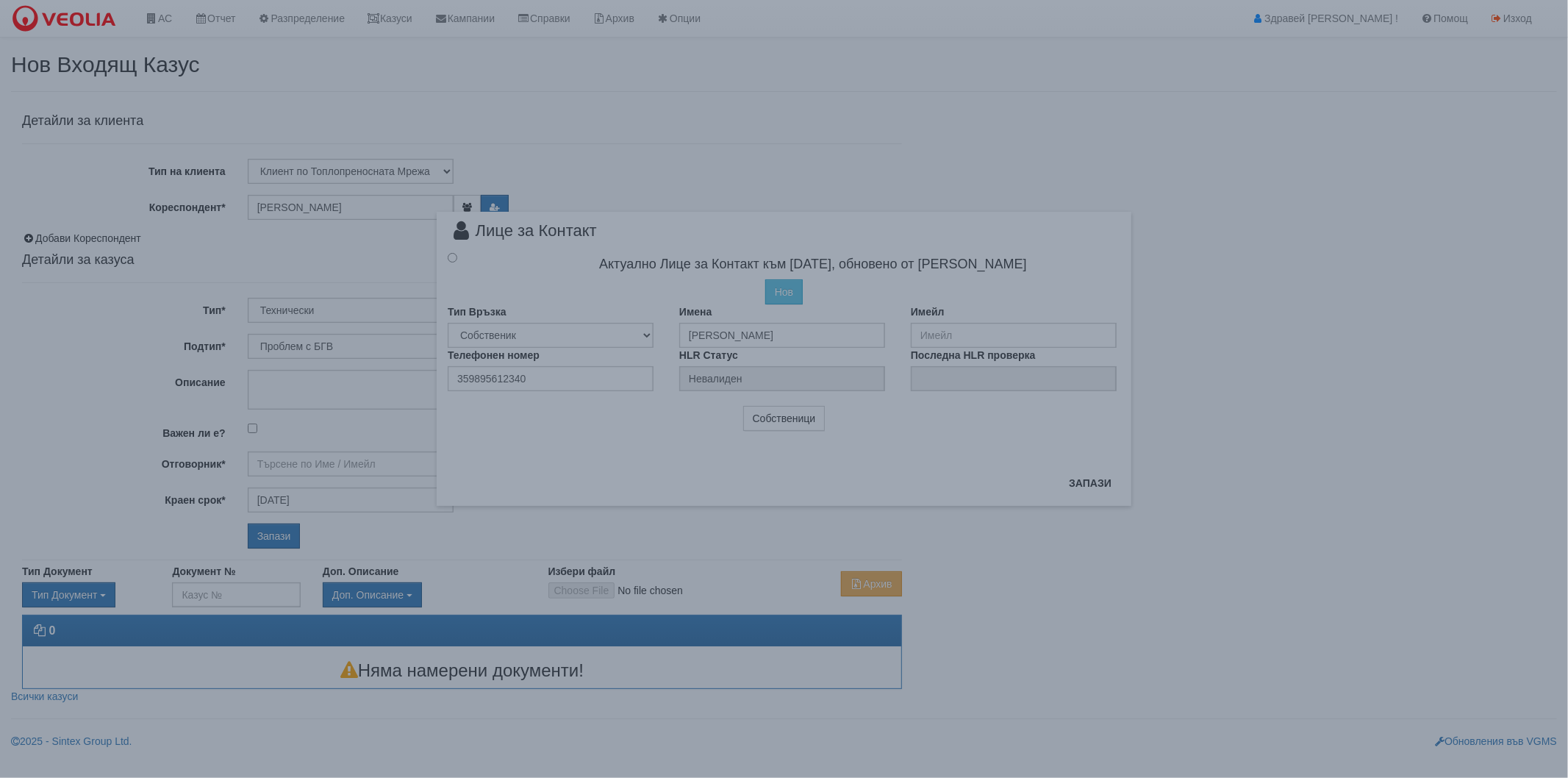
type input "[PERSON_NAME] - Технически"
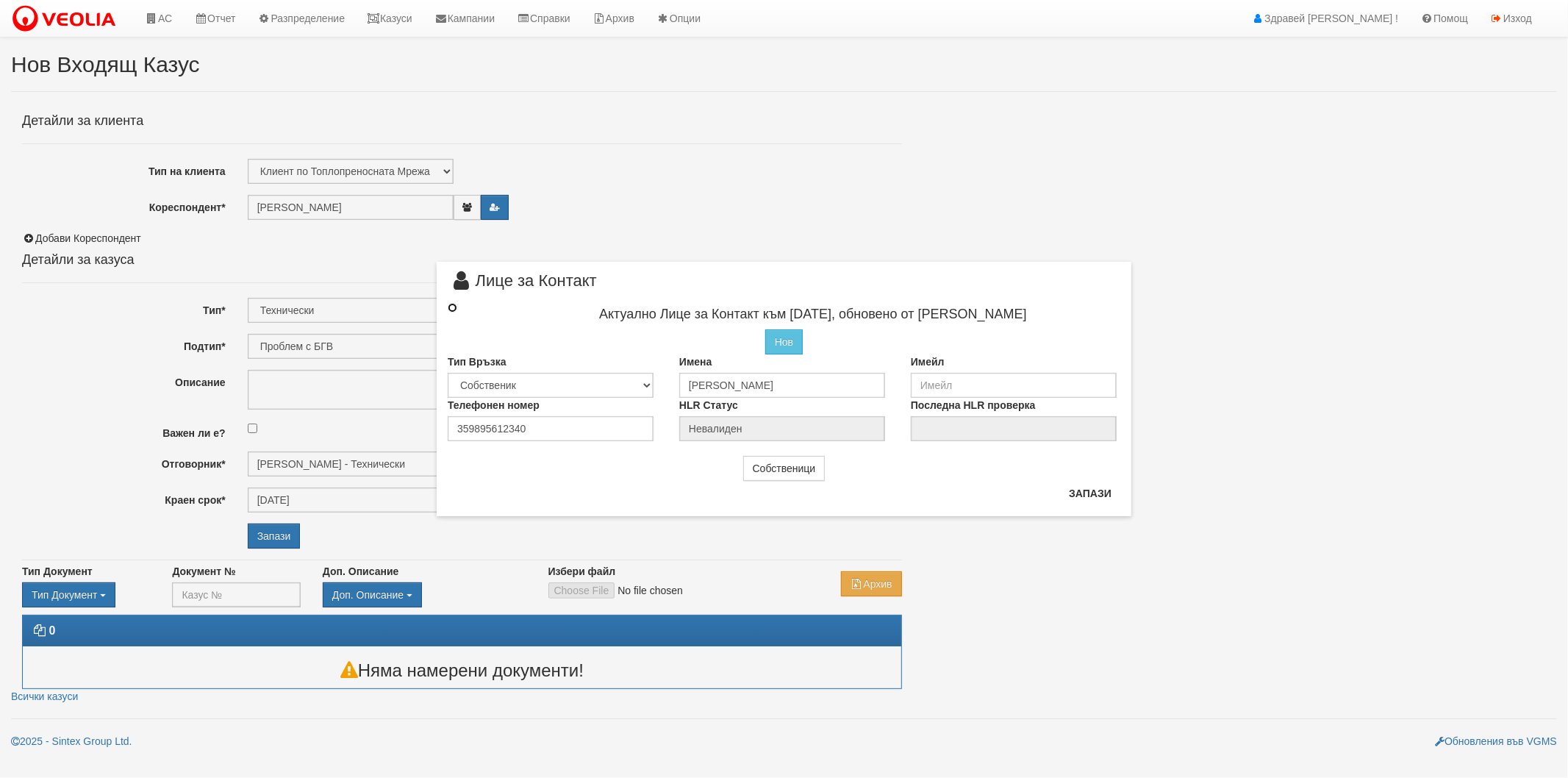
click at [456, 307] on input "radio" at bounding box center [453, 308] width 10 height 10
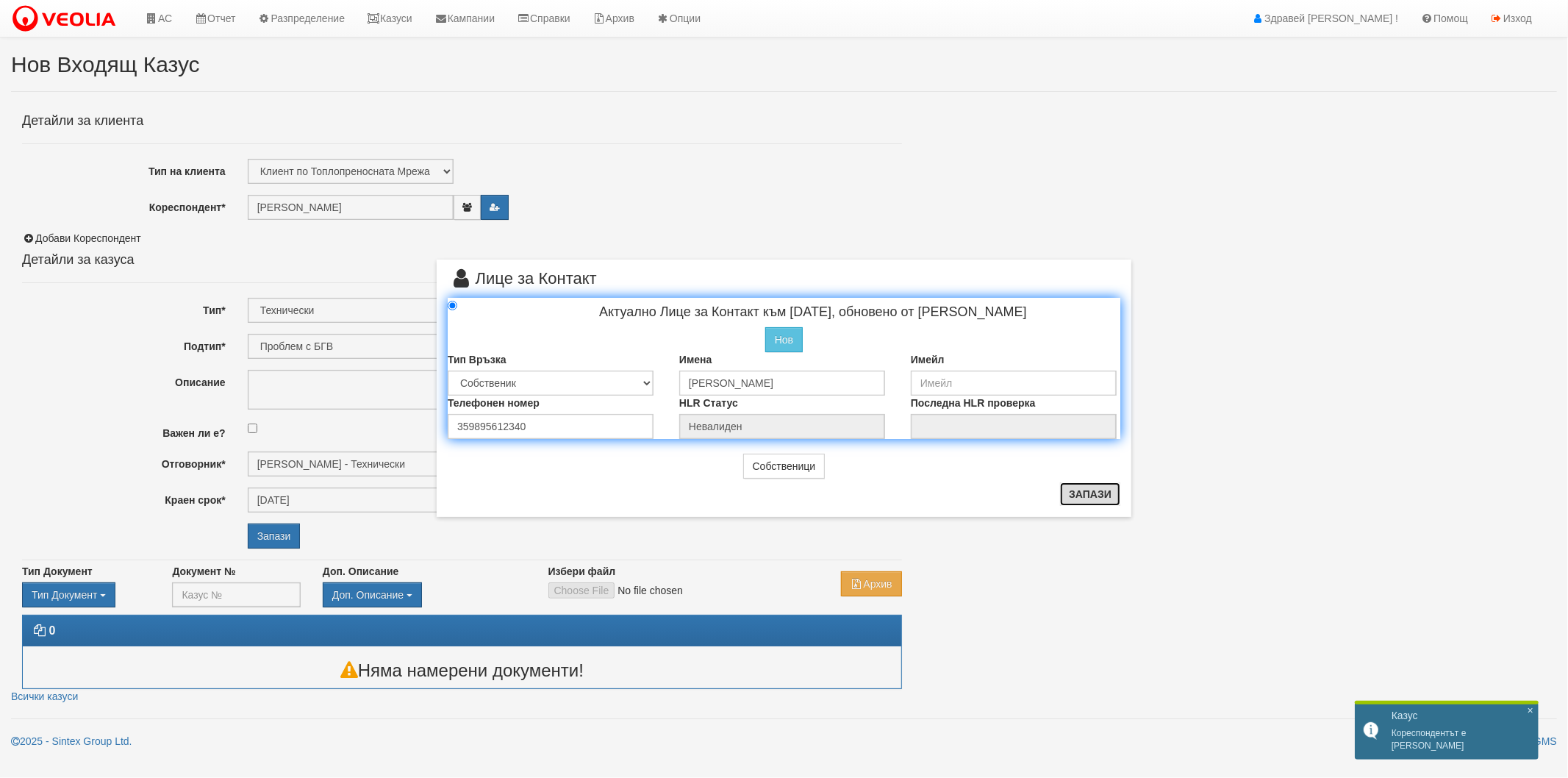
click at [1072, 493] on button "Запази" at bounding box center [1091, 494] width 61 height 23
radio input "true"
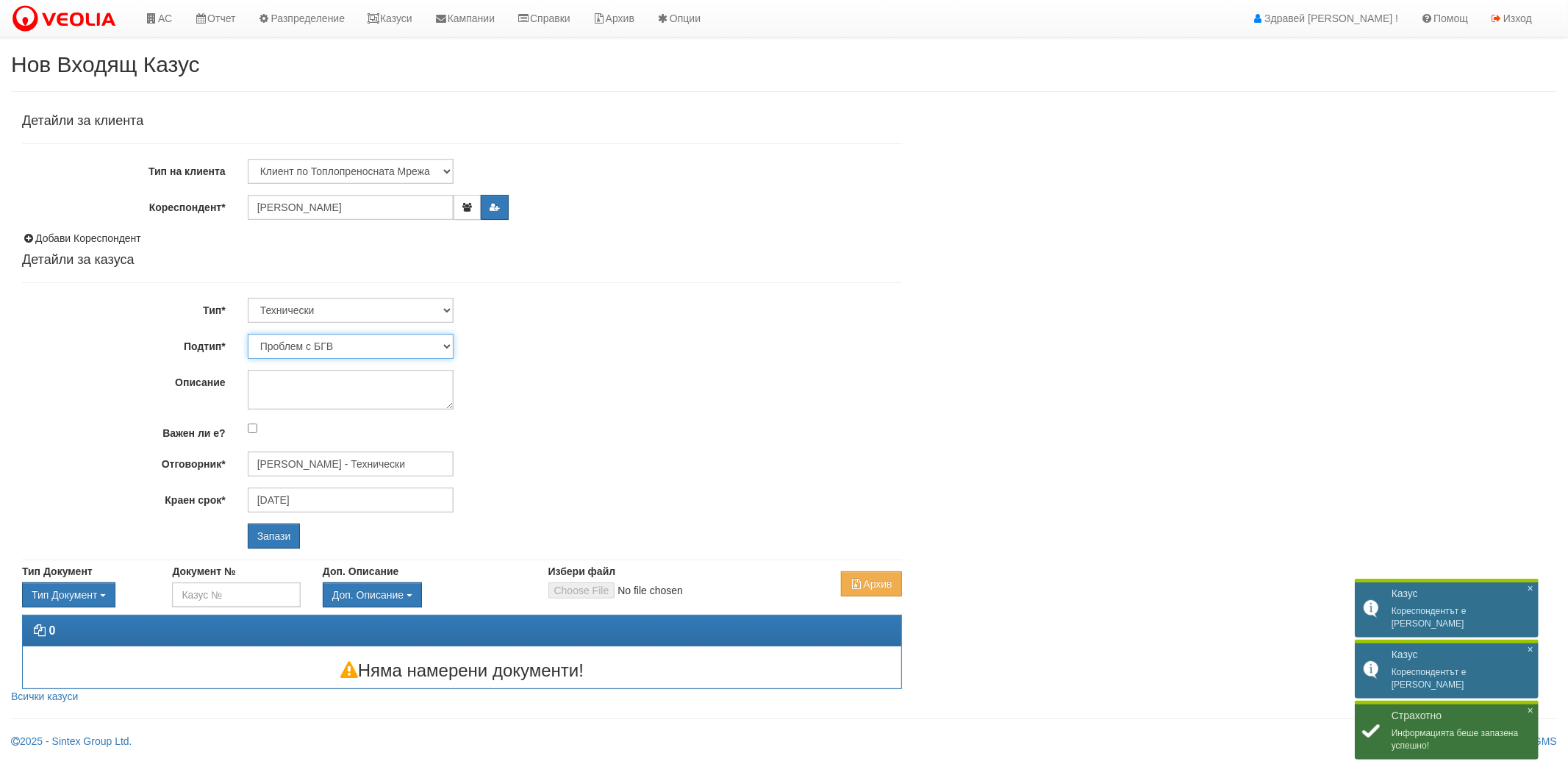
click at [369, 345] on select "Проблем с БГВ Теч ВОИ Теч БГВ Теч в АС Теч от водомер Проблем в АС Интервенция …" at bounding box center [350, 346] width 205 height 25
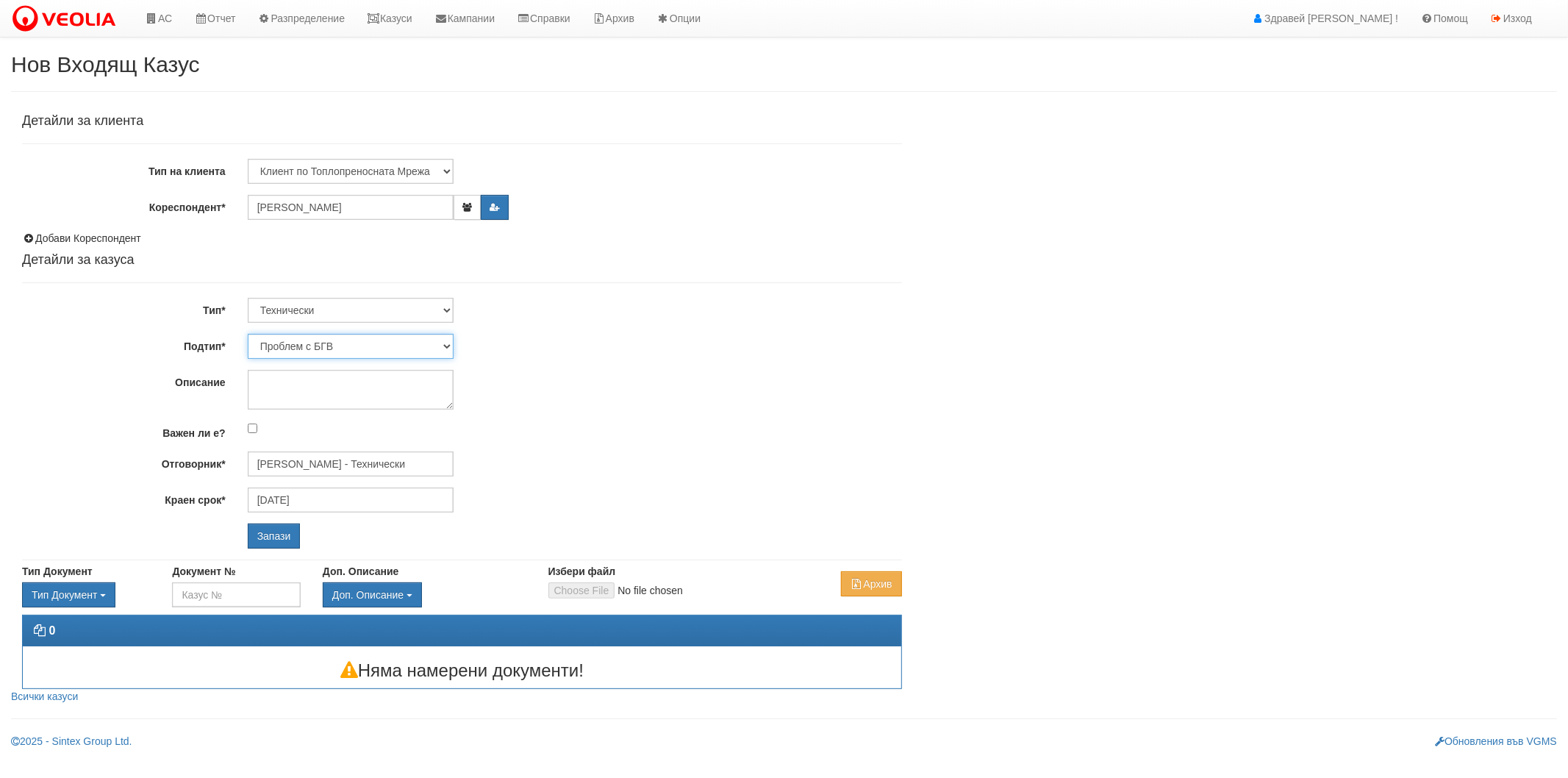
click at [369, 345] on select "Проблем с БГВ Теч ВОИ Теч БГВ Теч в АС Теч от водомер Проблем в АС Интервенция …" at bounding box center [350, 346] width 205 height 25
click at [333, 347] on select "Проблем с БГВ Теч ВОИ Теч БГВ Теч в АС Теч от водомер Проблем в АС Интервенция …" at bounding box center [350, 346] width 205 height 25
select select "Монтаж на водомер с дист. модул"
click at [247, 334] on select "Проблем с БГВ Теч ВОИ Теч БГВ Теч в АС Теч от водомер Проблем в АС Интервенция …" at bounding box center [350, 346] width 205 height 25
type input "06/10/2025"
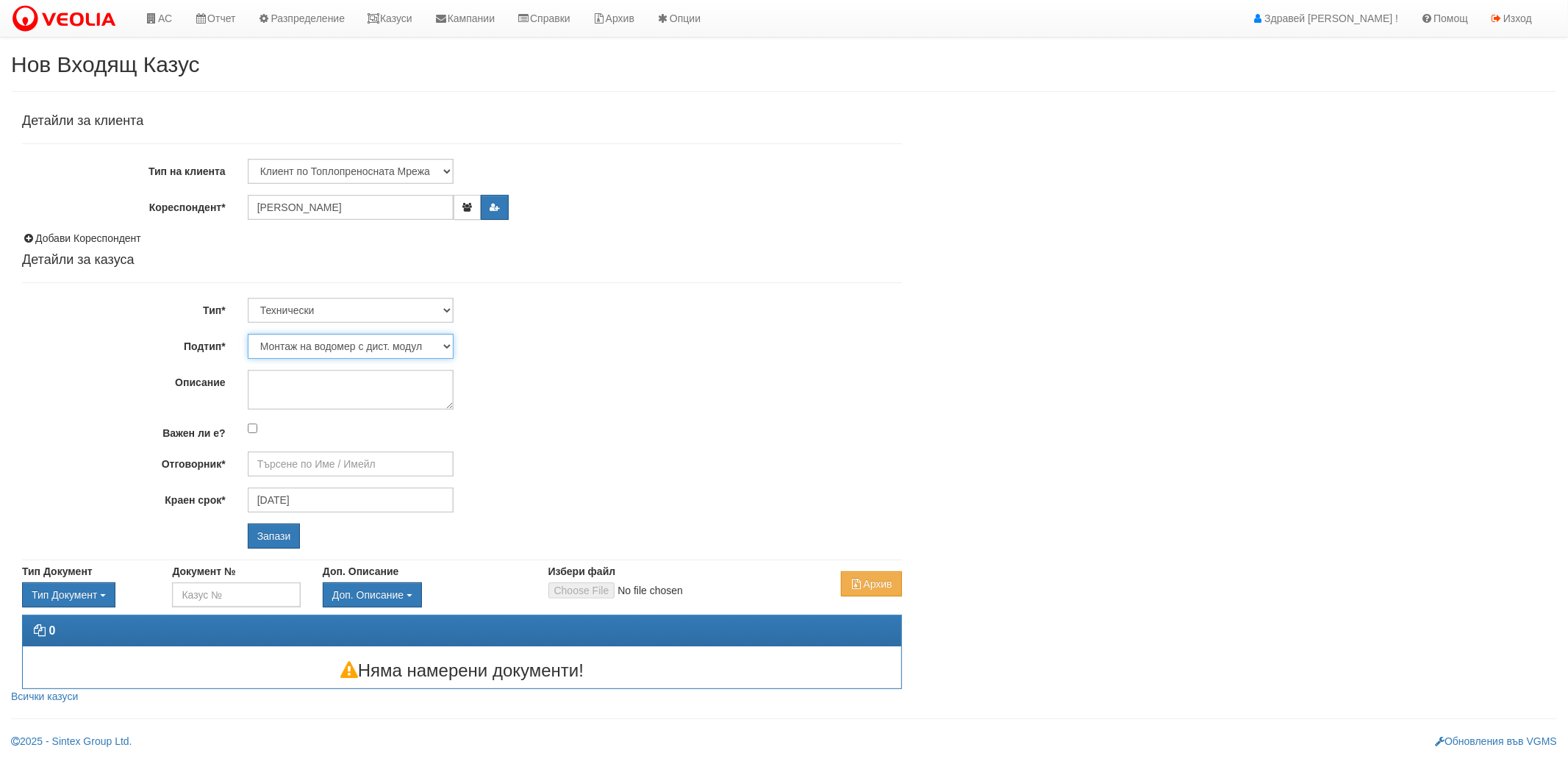
type input "Дончо Дончев - Технически"
click at [297, 377] on textarea "Описание" at bounding box center [350, 389] width 205 height 40
type textarea "0"
click at [258, 384] on textarea "0897563671" at bounding box center [350, 389] width 205 height 40
click at [345, 369] on div "Детайли за клиента Тип на клиента Клиент по Топлопреносната Мрежа Институция Па…" at bounding box center [463, 331] width 880 height 435
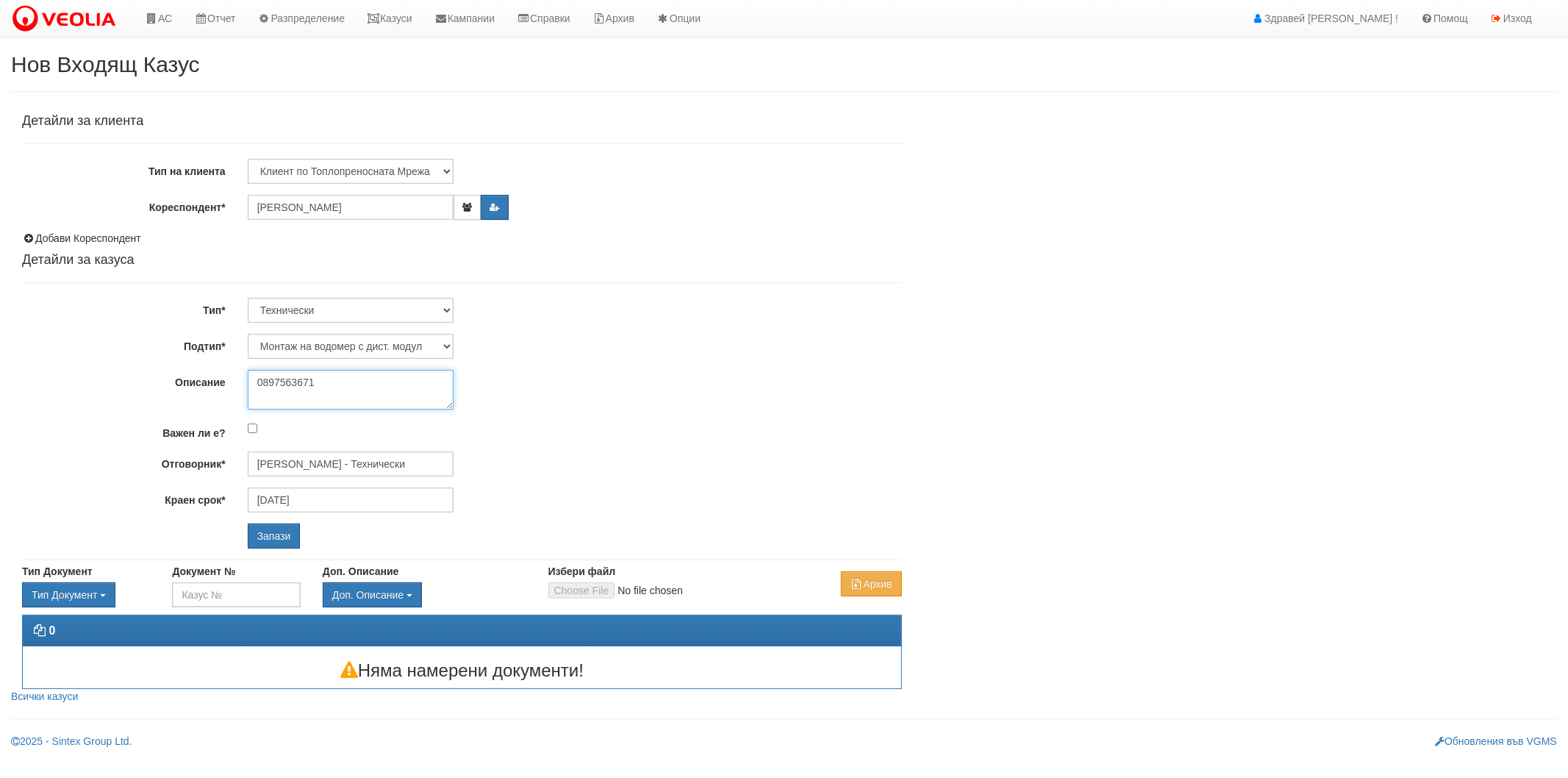
click at [341, 383] on textarea "0897563671" at bounding box center [350, 389] width 205 height 40
drag, startPoint x: 356, startPoint y: 386, endPoint x: 379, endPoint y: 386, distance: 23.0
click at [379, 386] on textarea "0897563671" at bounding box center [350, 389] width 205 height 40
type textarea "0897563671"
click at [272, 525] on input "Запази" at bounding box center [274, 536] width 53 height 25
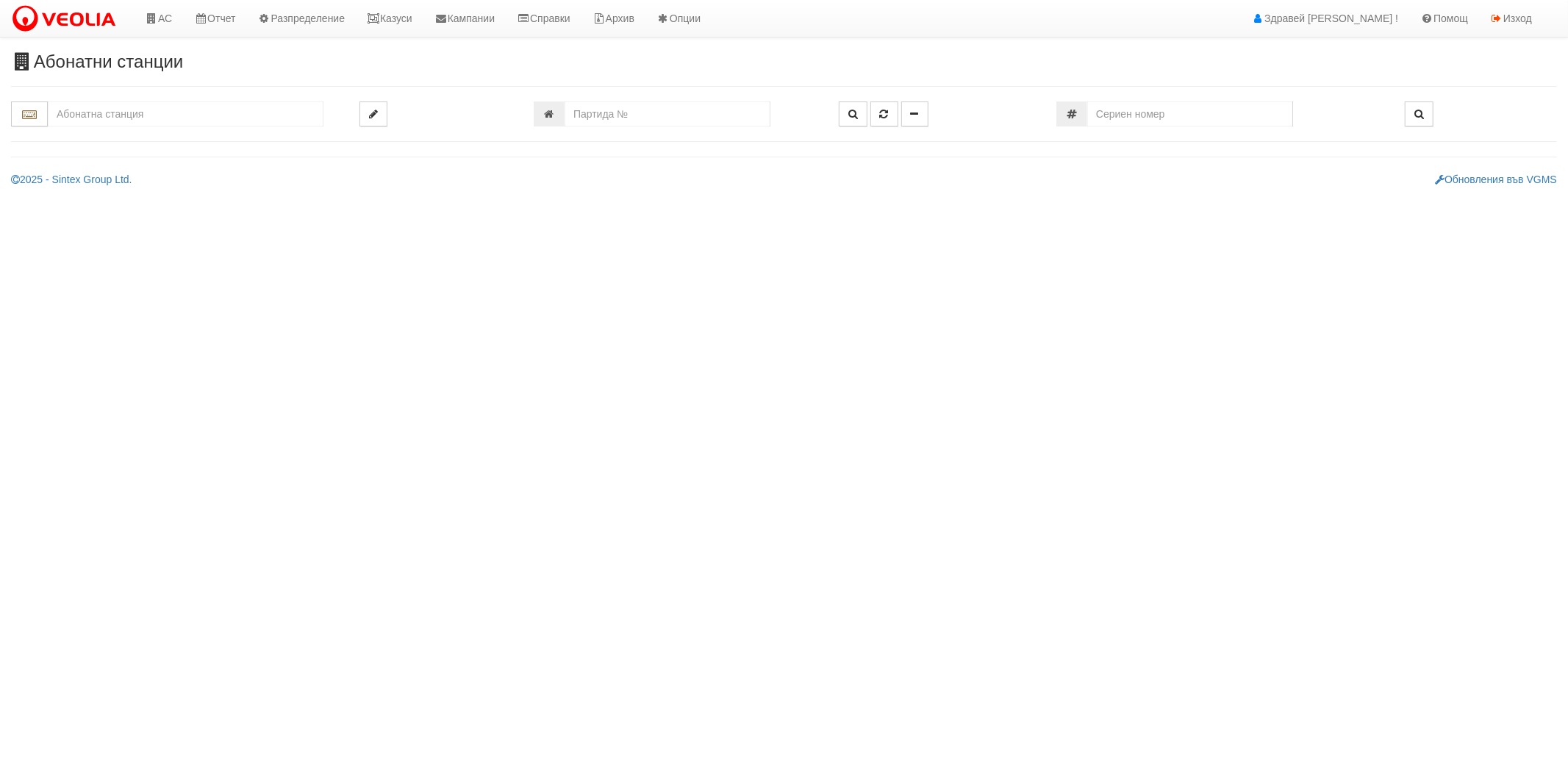
click at [164, 119] on input "text" at bounding box center [186, 114] width 276 height 25
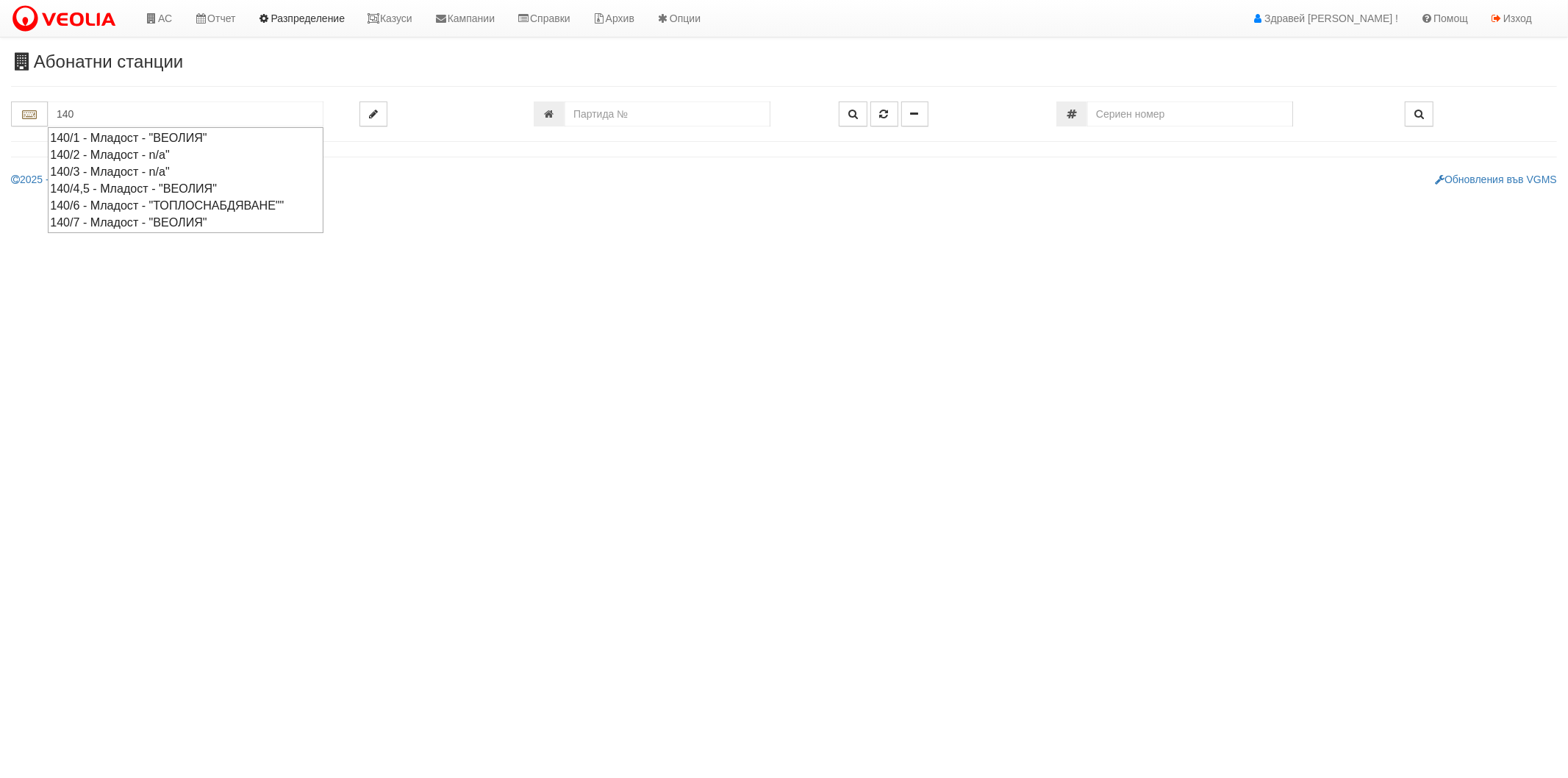
type input "140"
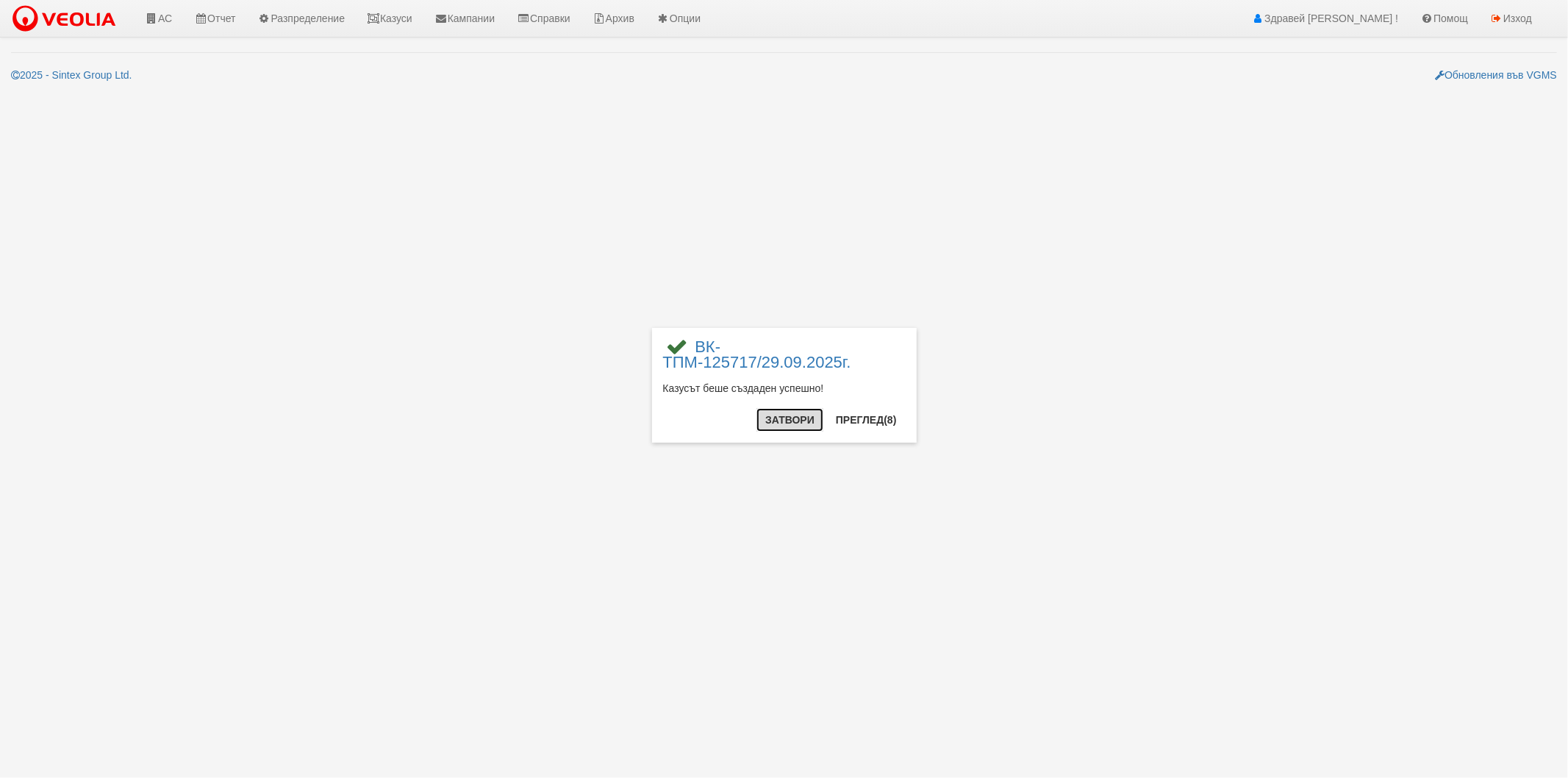
click at [786, 421] on button "Затвори" at bounding box center [789, 420] width 67 height 23
